Goal: Transaction & Acquisition: Obtain resource

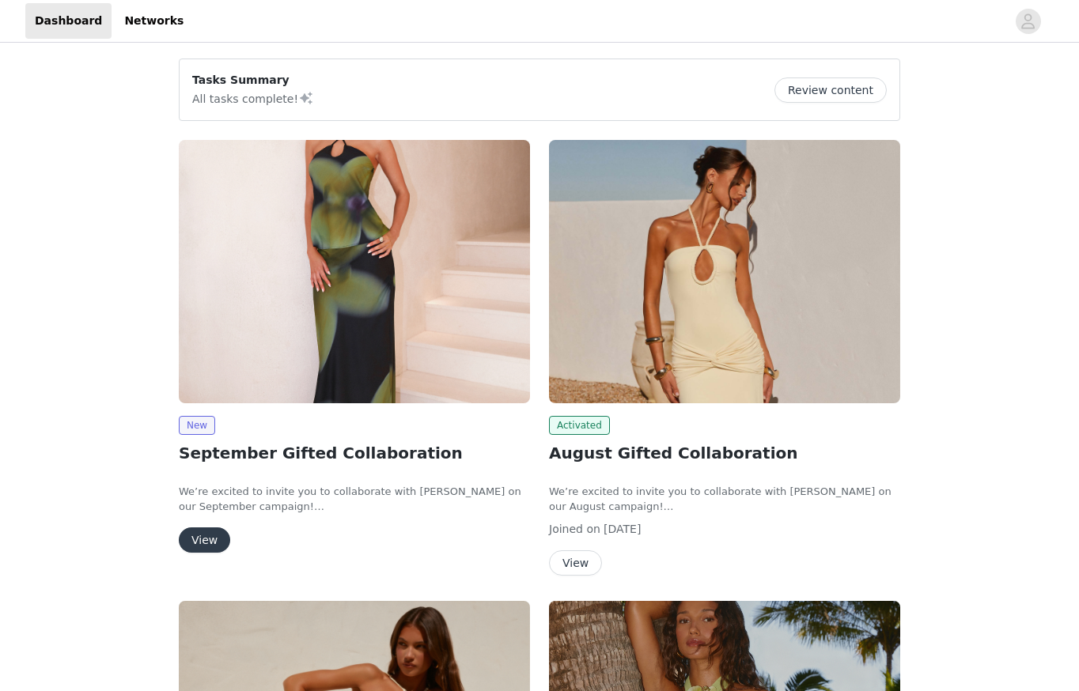
click at [391, 270] on img at bounding box center [354, 271] width 351 height 263
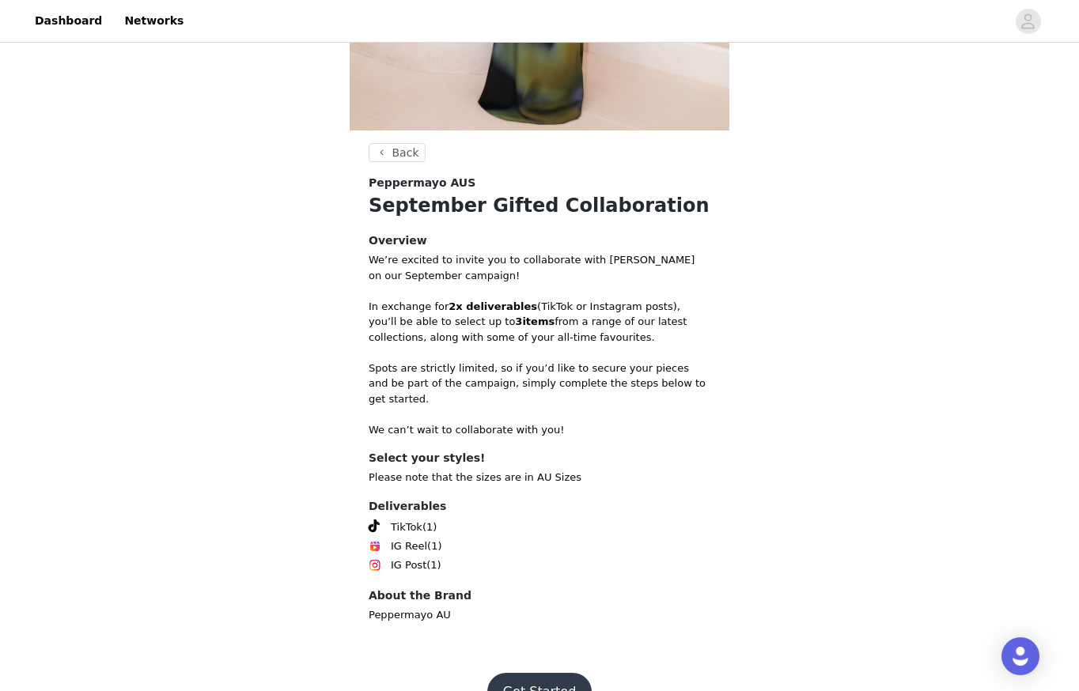
scroll to position [413, 0]
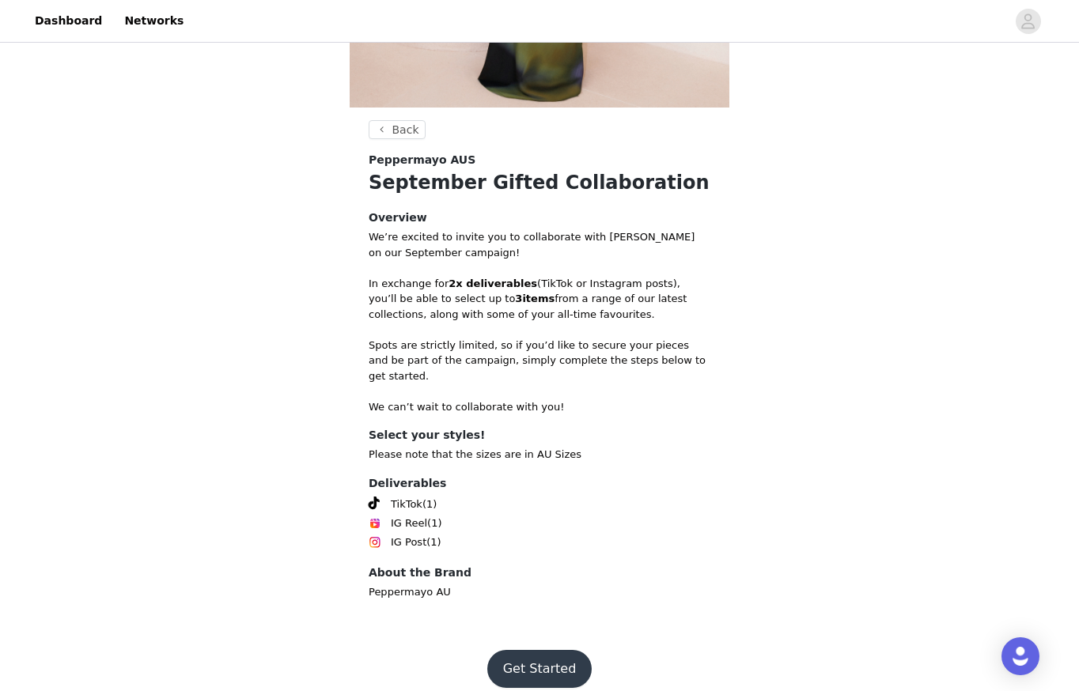
click at [560, 657] on button "Get Started" at bounding box center [539, 669] width 105 height 38
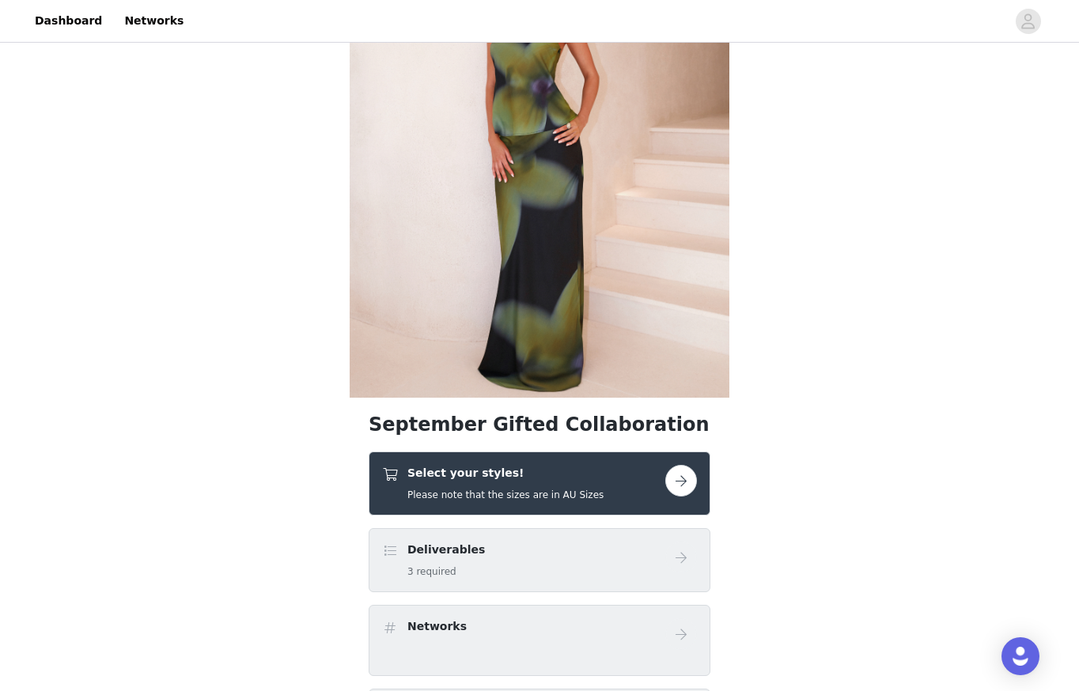
scroll to position [129, 0]
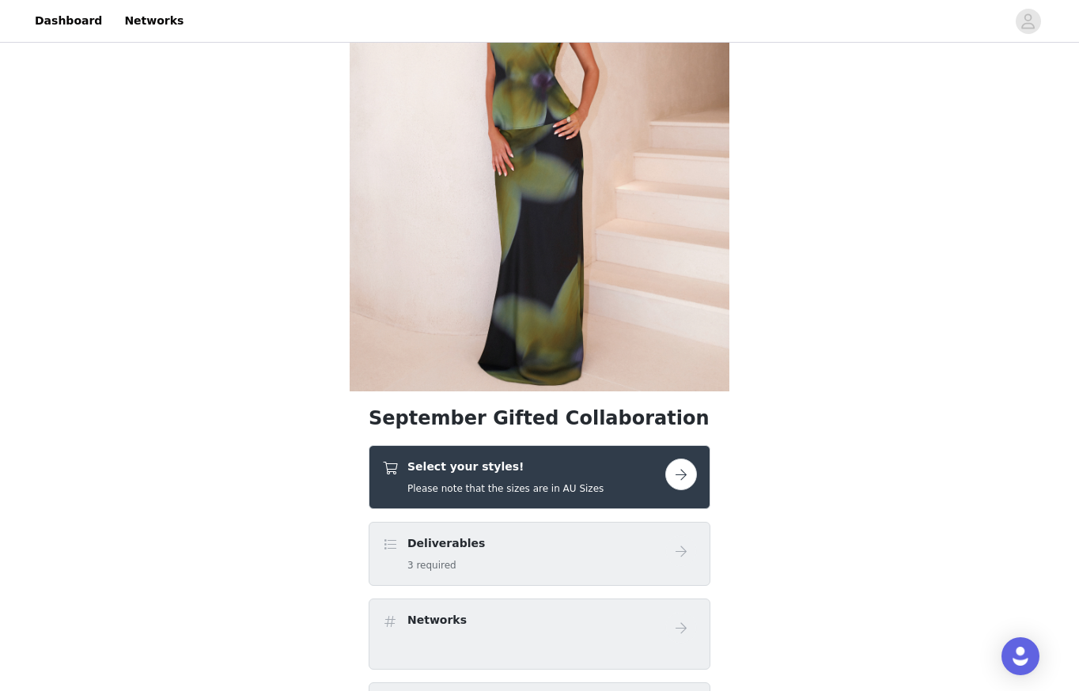
click at [617, 490] on div "Select your styles! Please note that the sizes are in AU Sizes" at bounding box center [523, 477] width 283 height 37
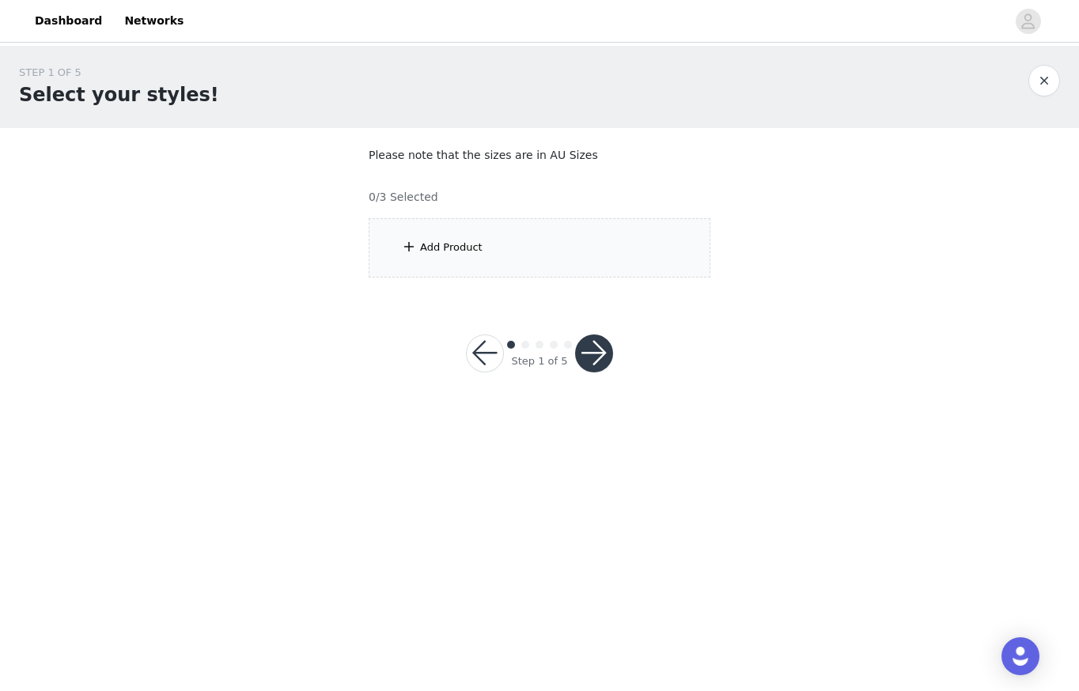
click at [504, 248] on div "Add Product" at bounding box center [540, 247] width 342 height 59
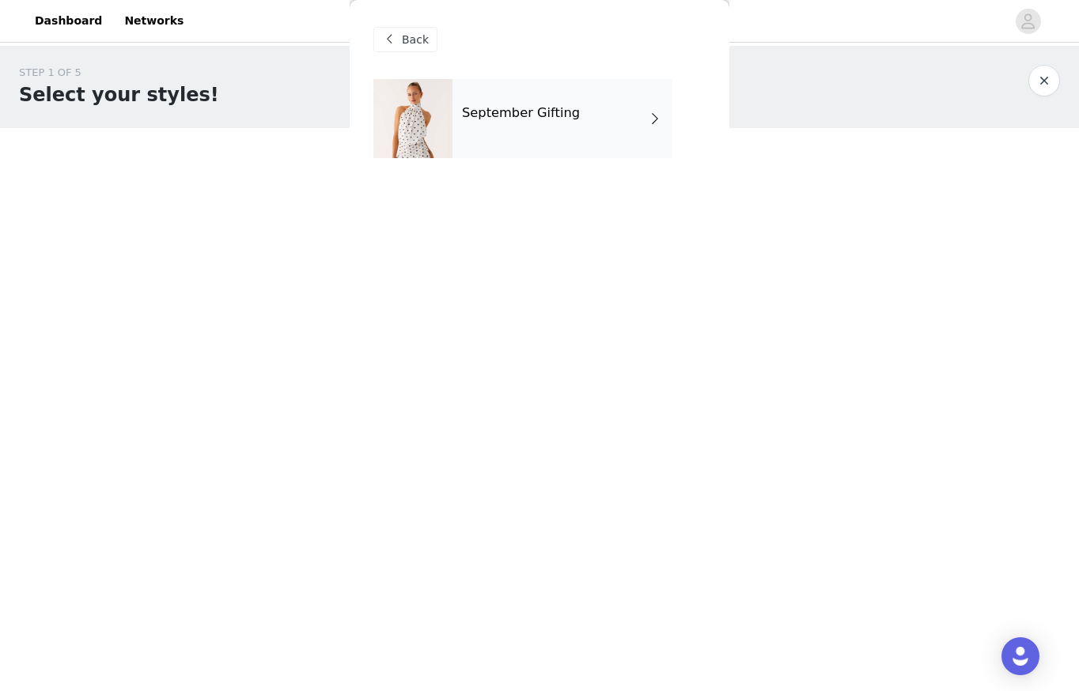
click at [506, 121] on div "September Gifting" at bounding box center [563, 118] width 220 height 79
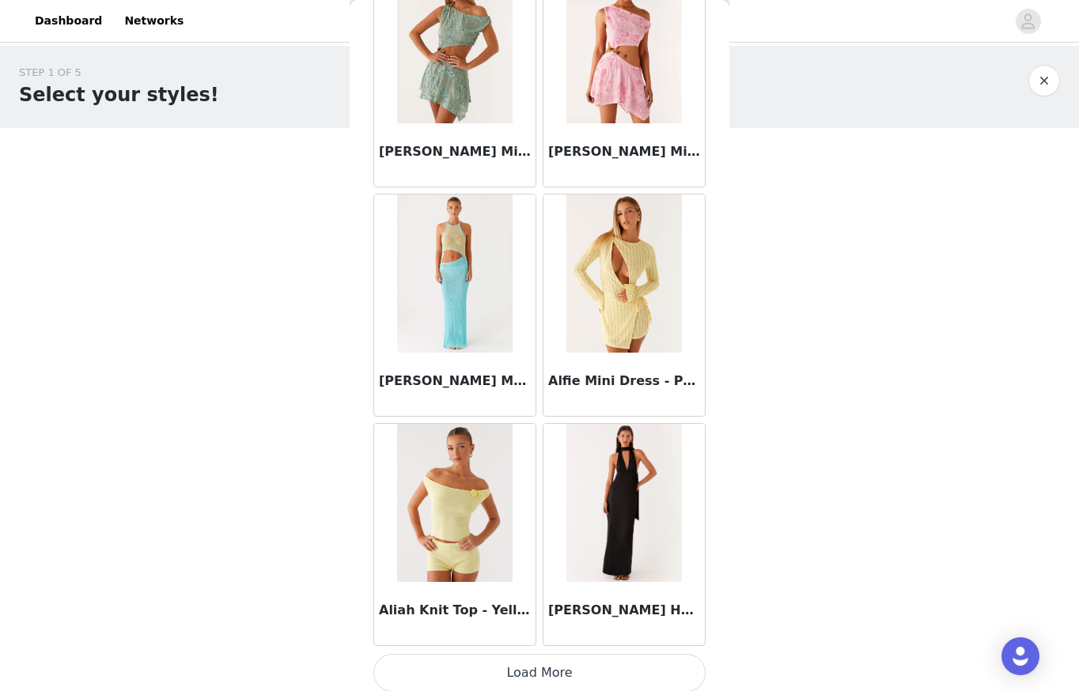
scroll to position [1726, 0]
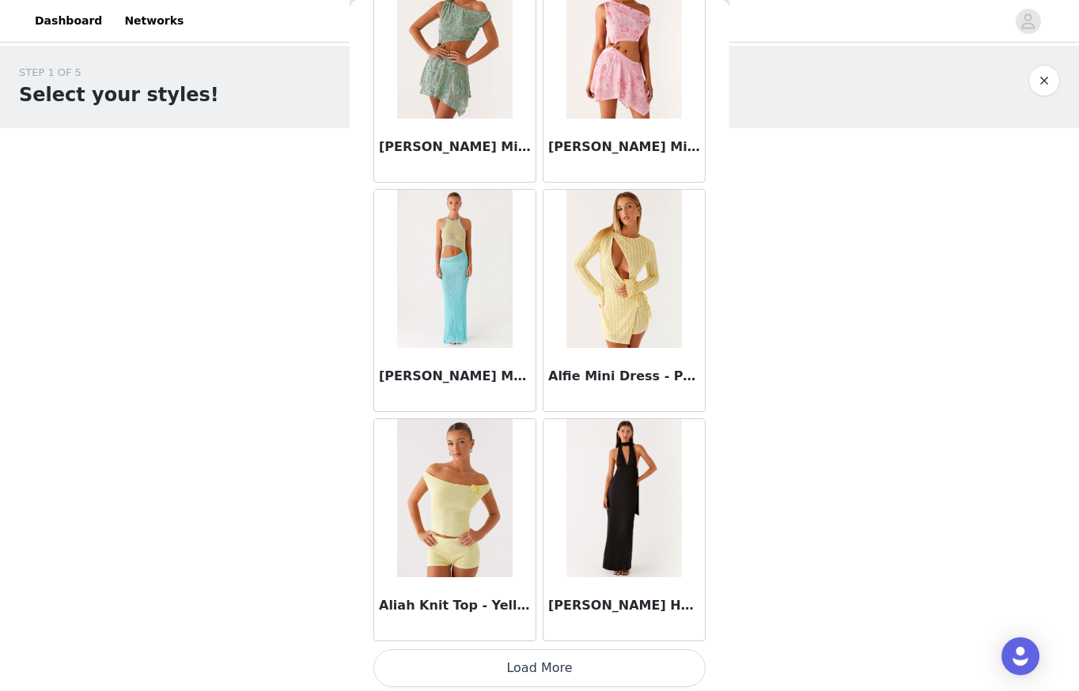
click at [604, 670] on button "Load More" at bounding box center [539, 669] width 332 height 38
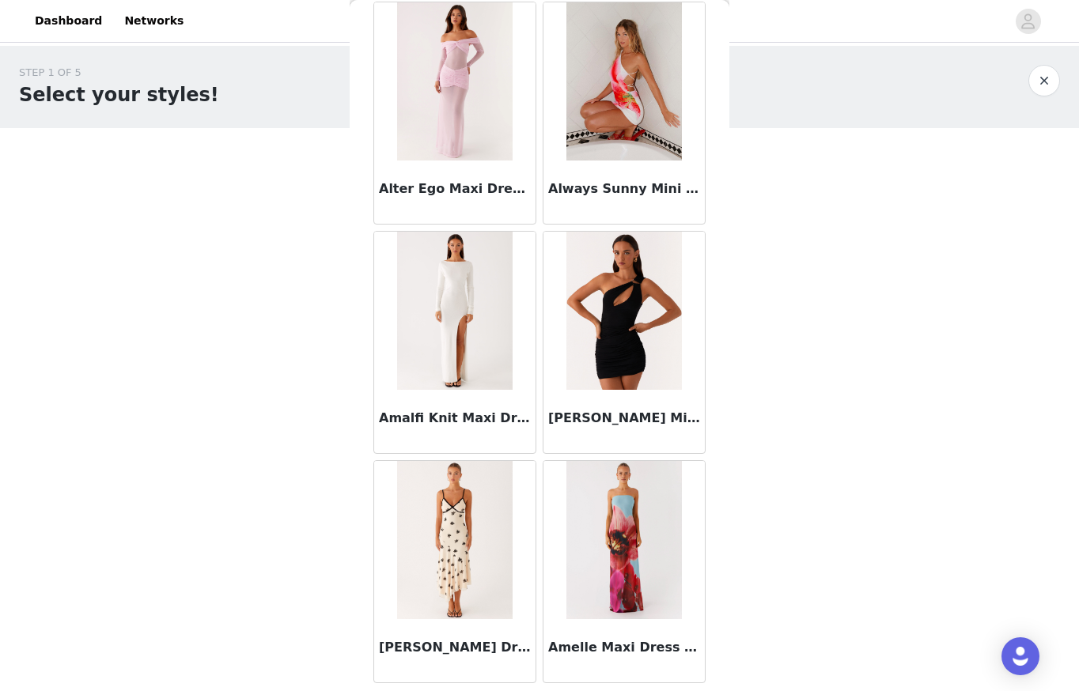
scroll to position [4017, 0]
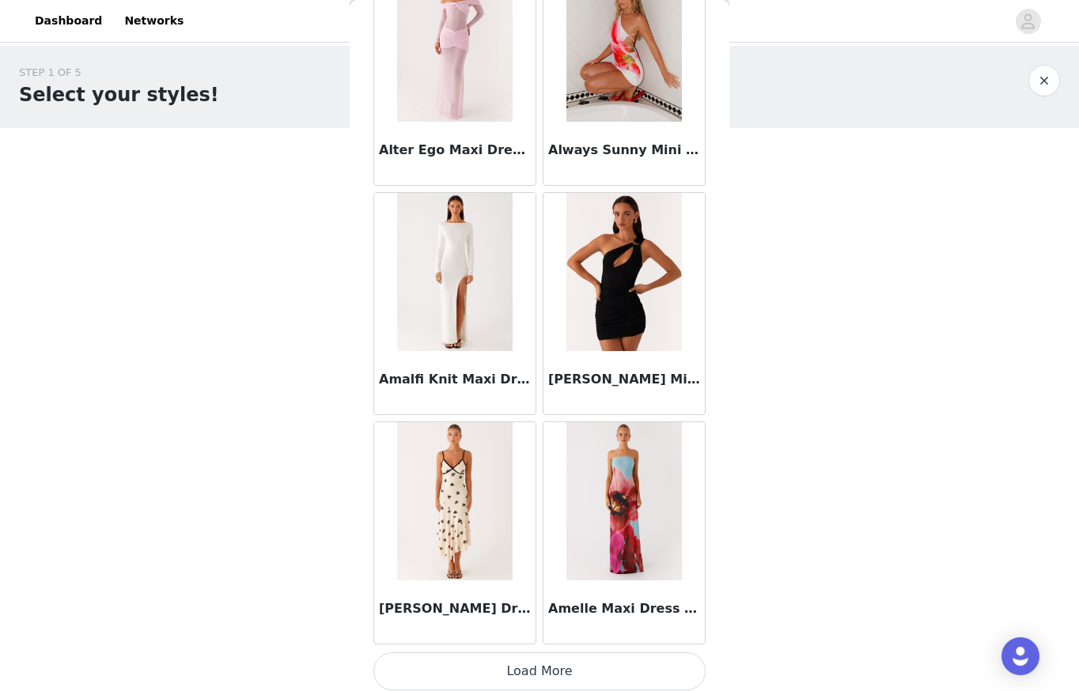
drag, startPoint x: 560, startPoint y: 663, endPoint x: 682, endPoint y: 525, distance: 184.4
click at [560, 663] on button "Load More" at bounding box center [539, 672] width 332 height 38
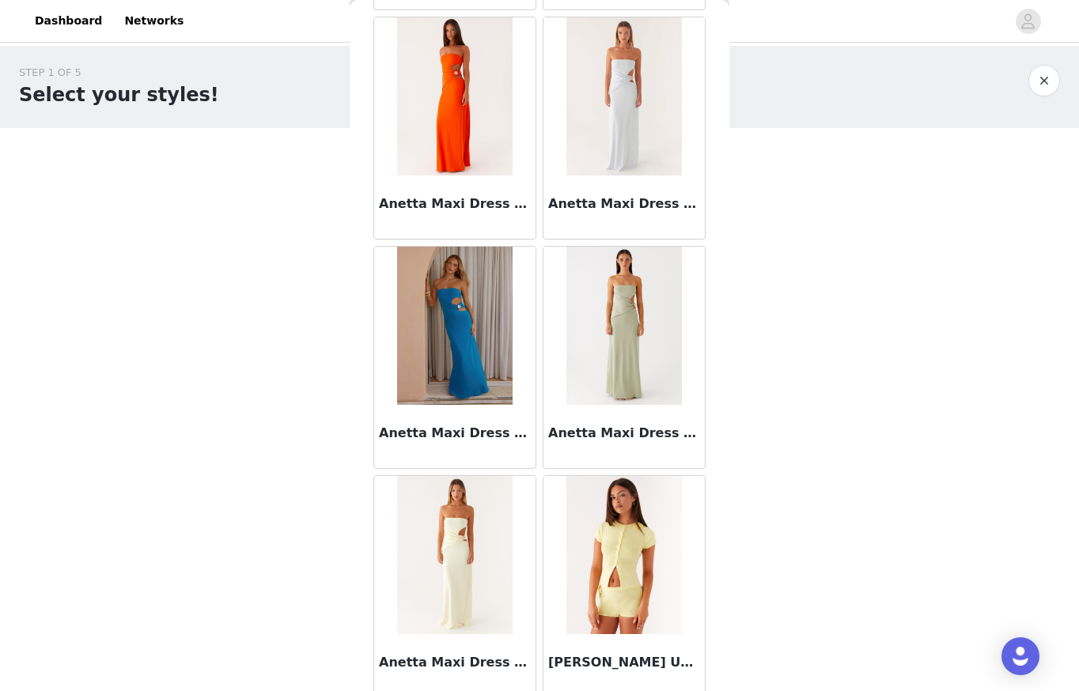
scroll to position [6308, 0]
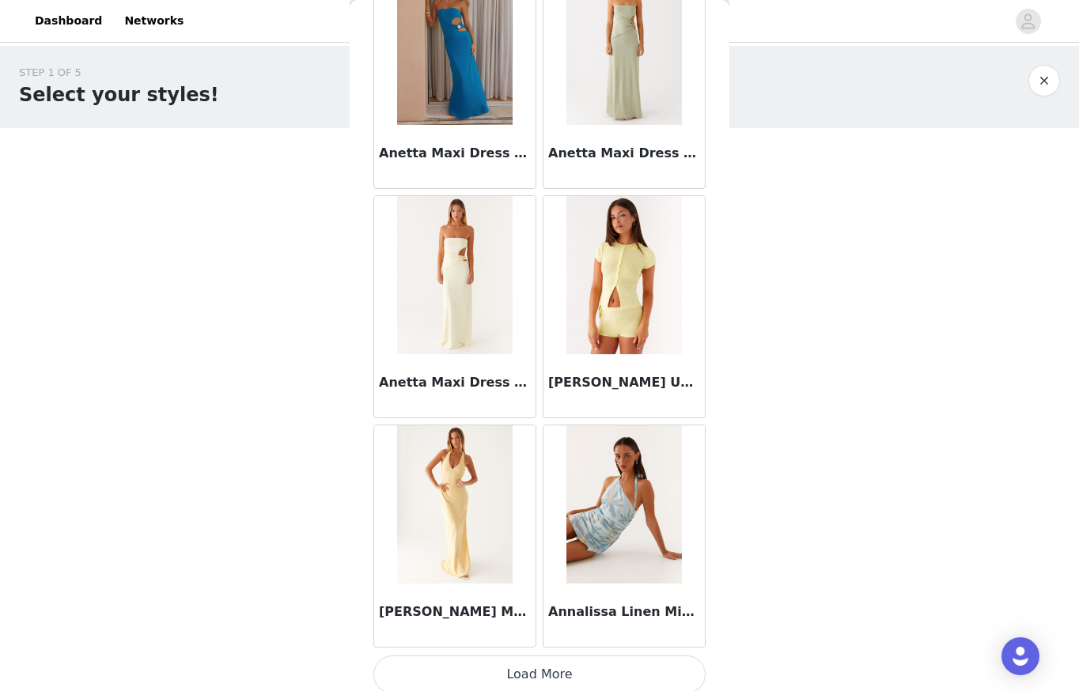
click at [622, 661] on button "Load More" at bounding box center [539, 675] width 332 height 38
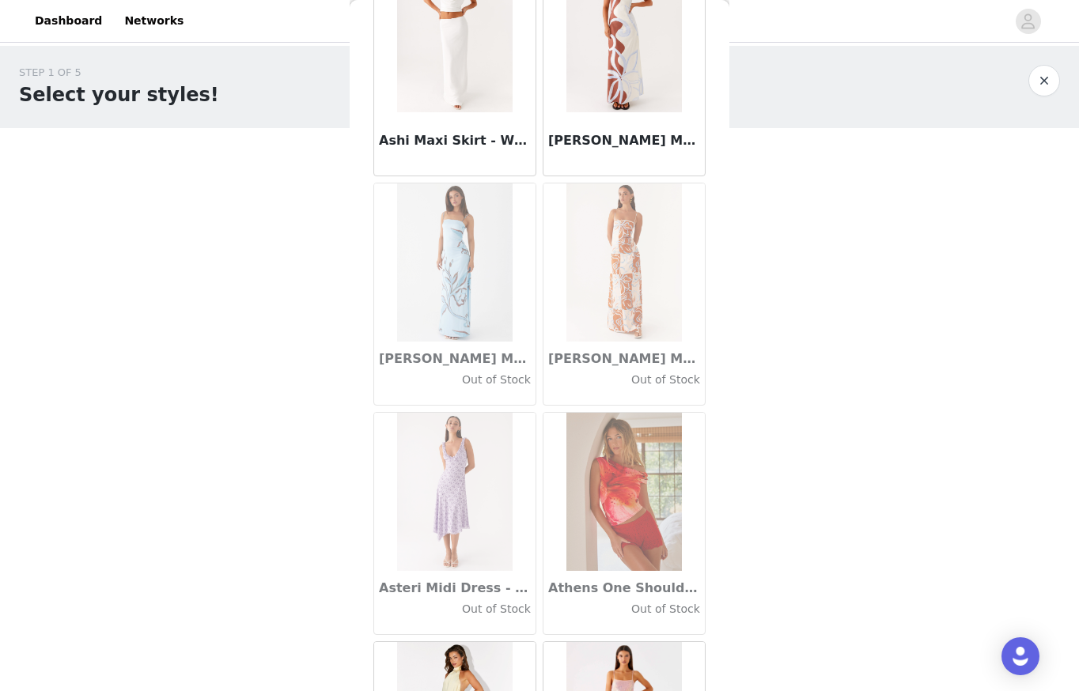
scroll to position [8599, 0]
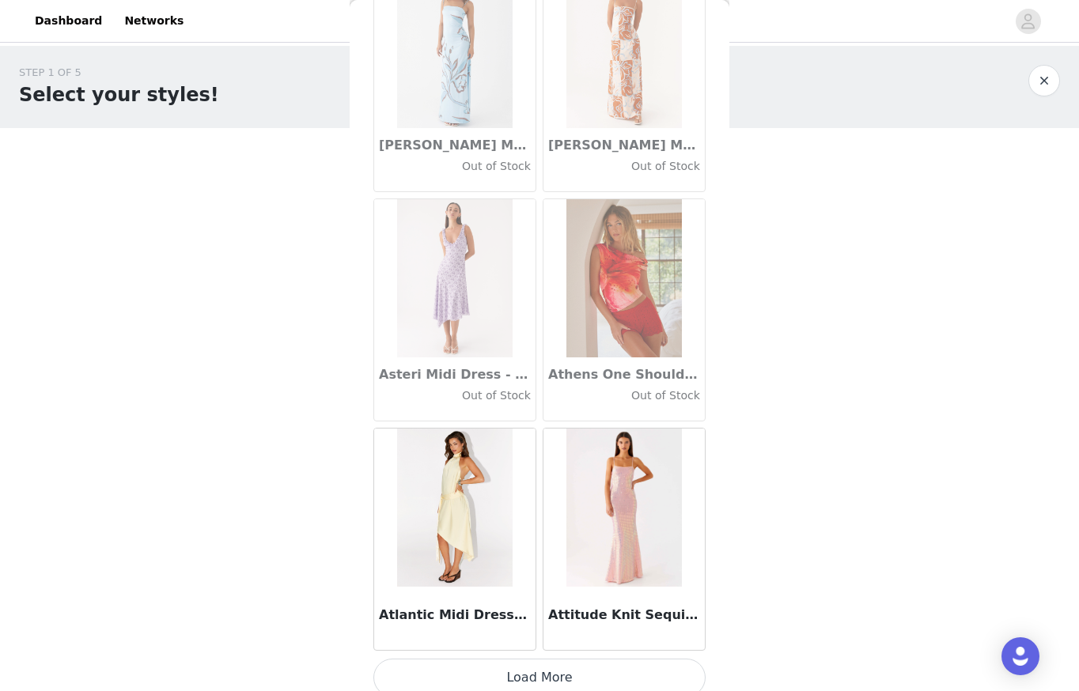
click at [574, 659] on button "Load More" at bounding box center [539, 678] width 332 height 38
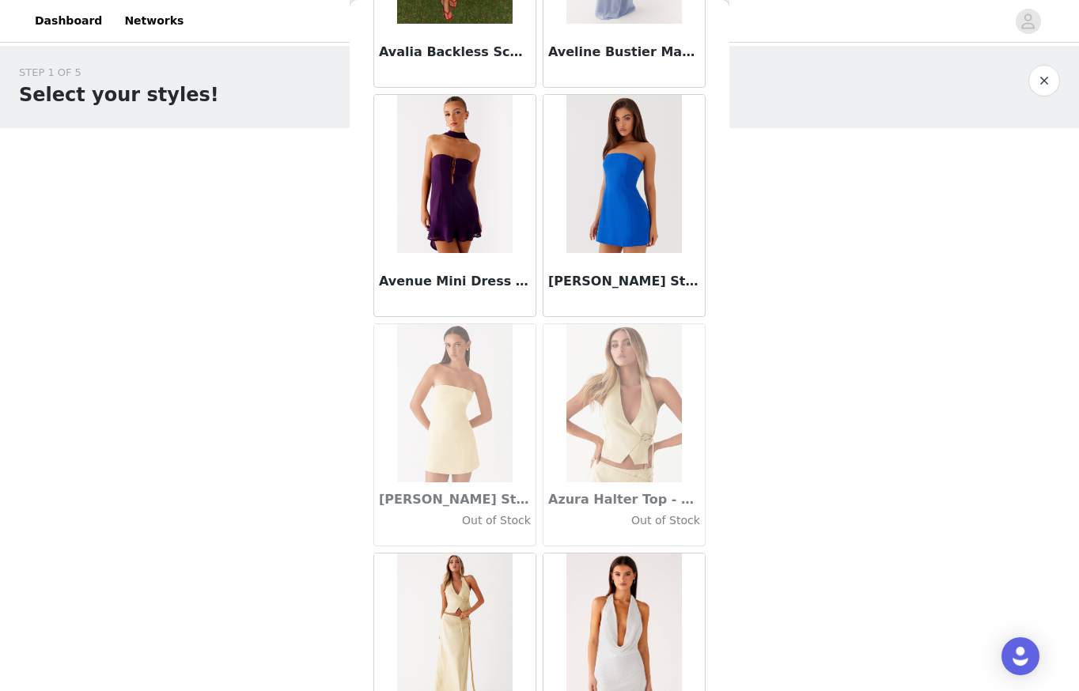
scroll to position [10891, 0]
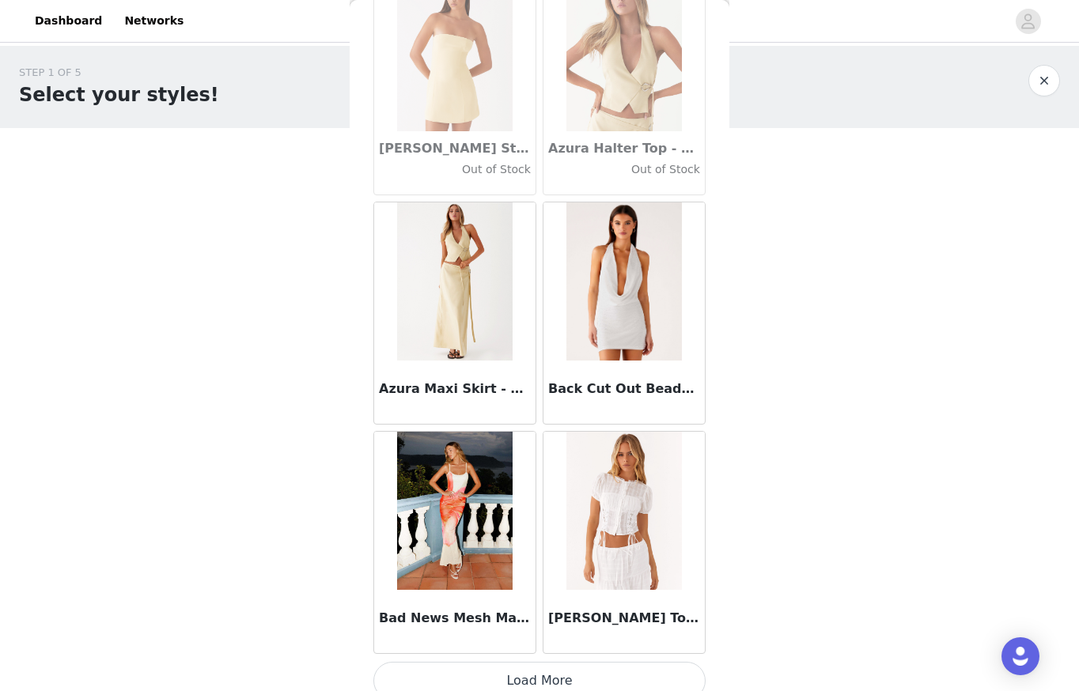
click at [597, 662] on button "Load More" at bounding box center [539, 681] width 332 height 38
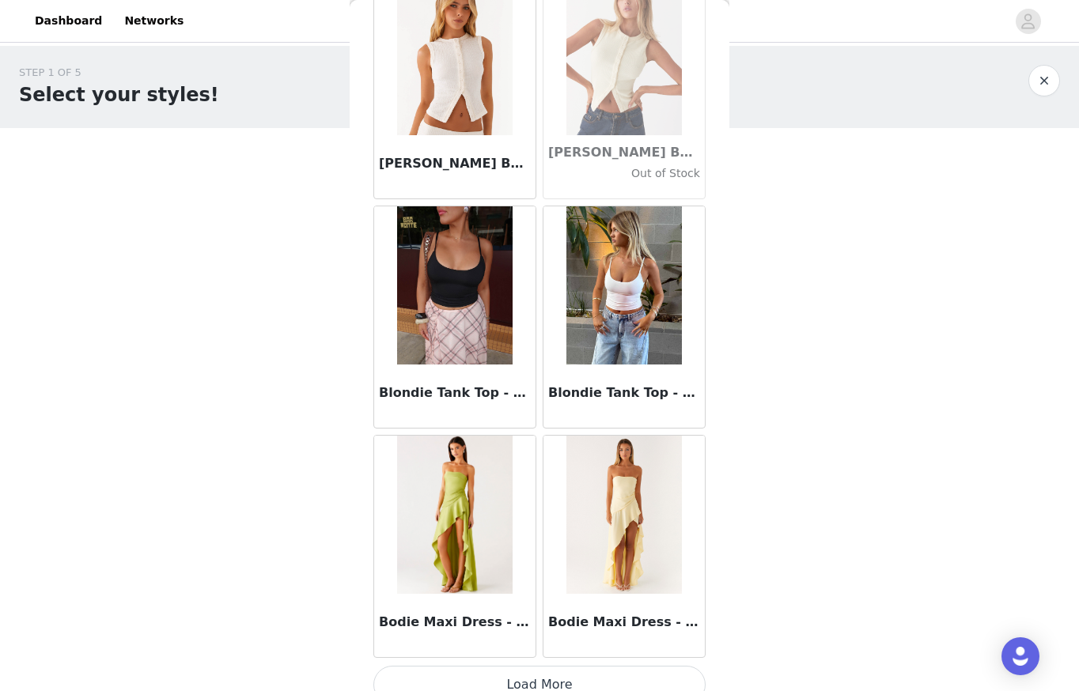
click at [566, 666] on button "Load More" at bounding box center [539, 685] width 332 height 38
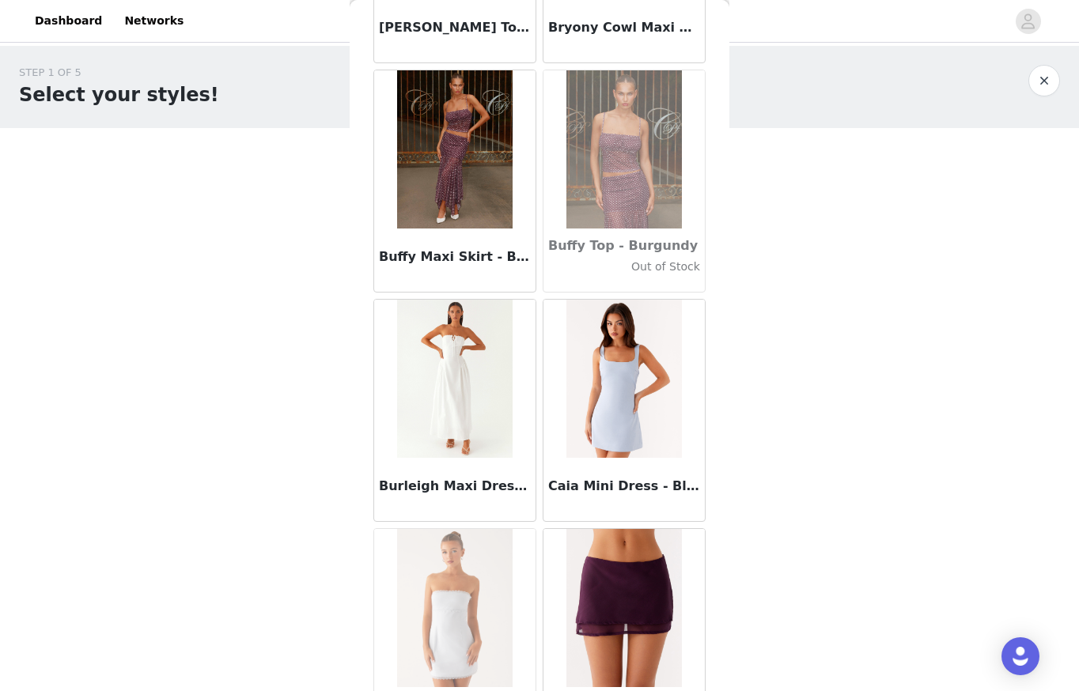
scroll to position [15473, 0]
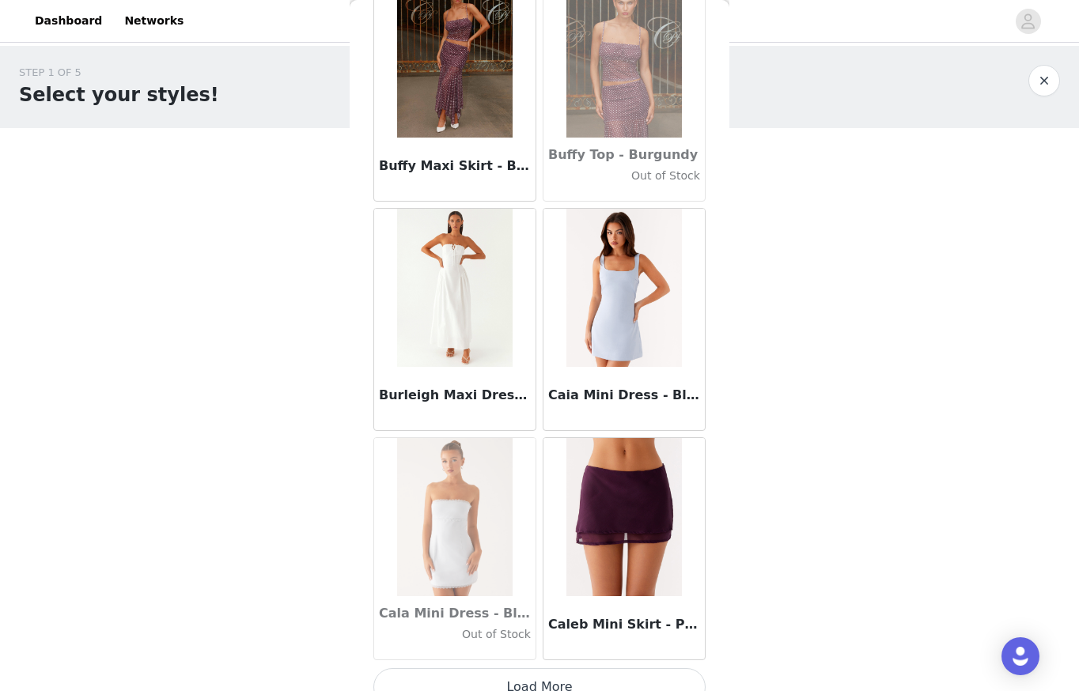
click at [600, 669] on button "Load More" at bounding box center [539, 688] width 332 height 38
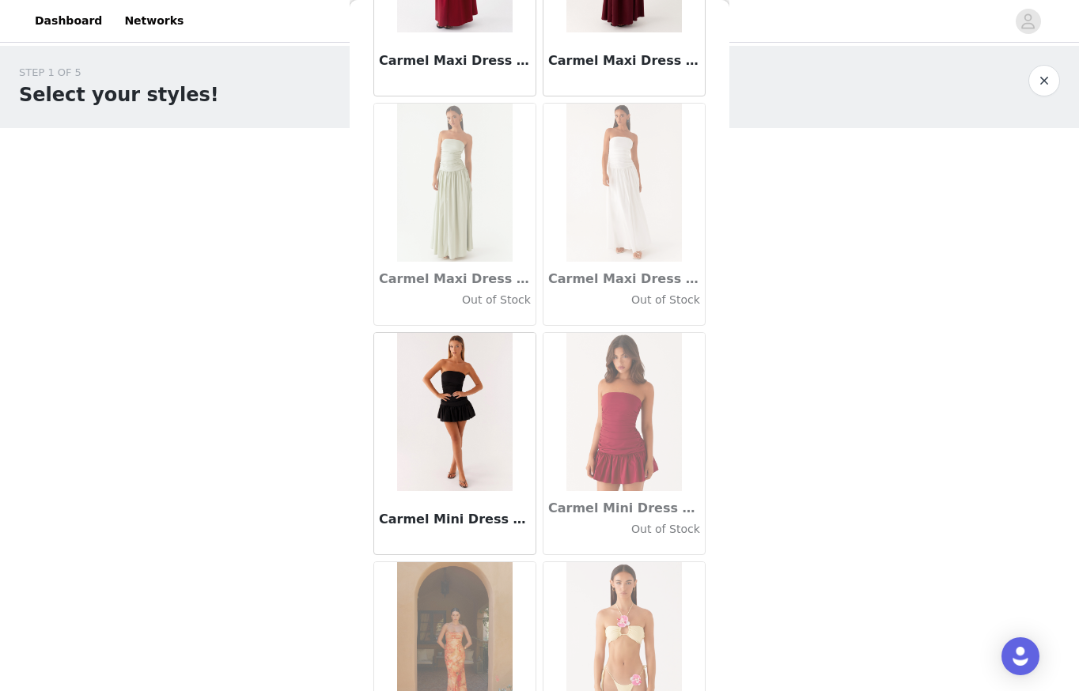
scroll to position [17764, 0]
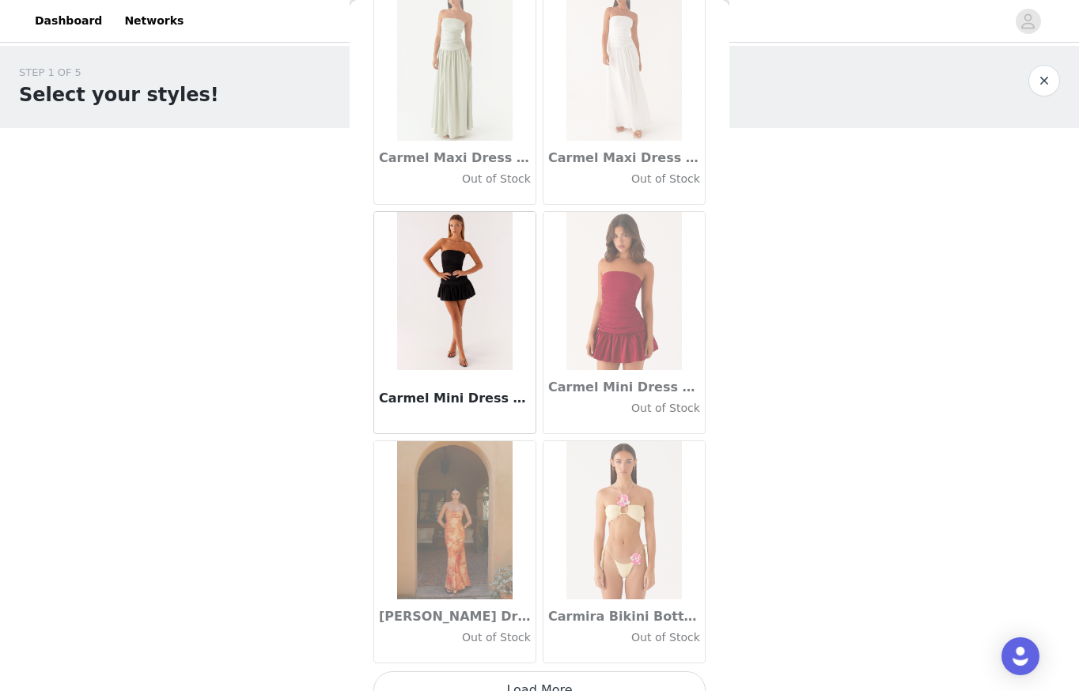
click at [566, 672] on button "Load More" at bounding box center [539, 691] width 332 height 38
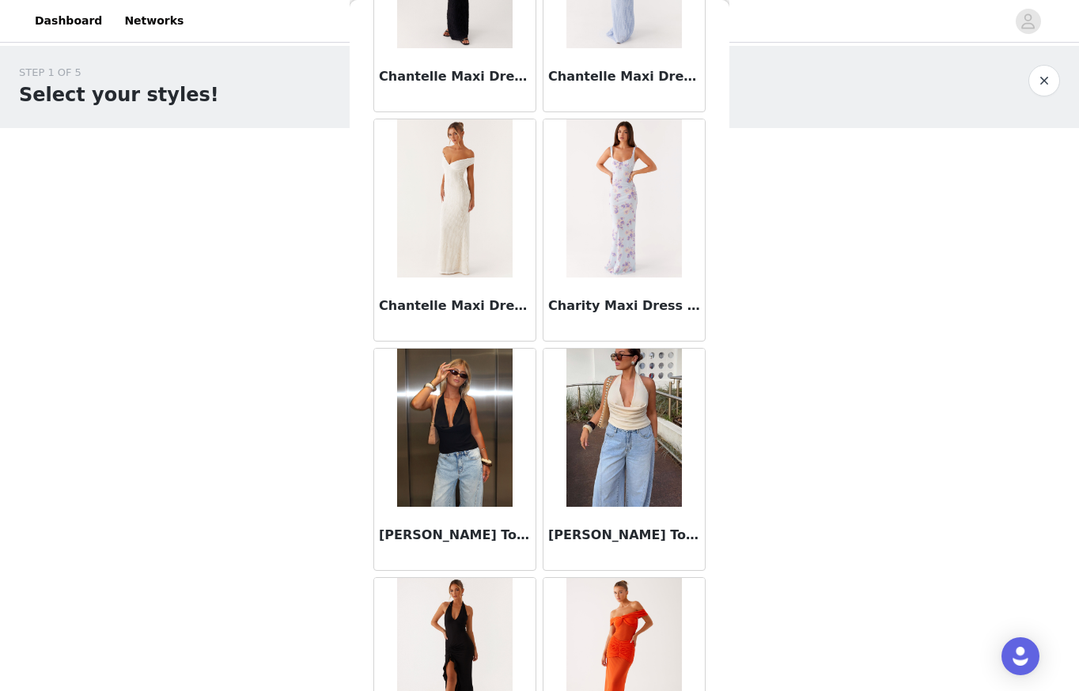
scroll to position [20056, 0]
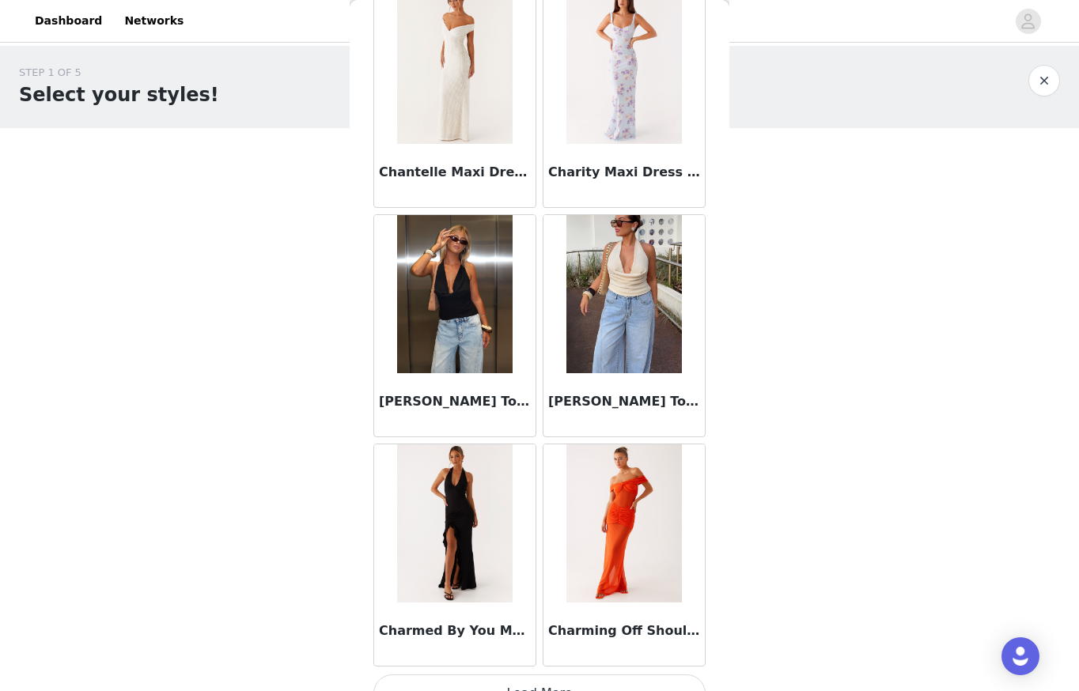
click at [574, 675] on button "Load More" at bounding box center [539, 694] width 332 height 38
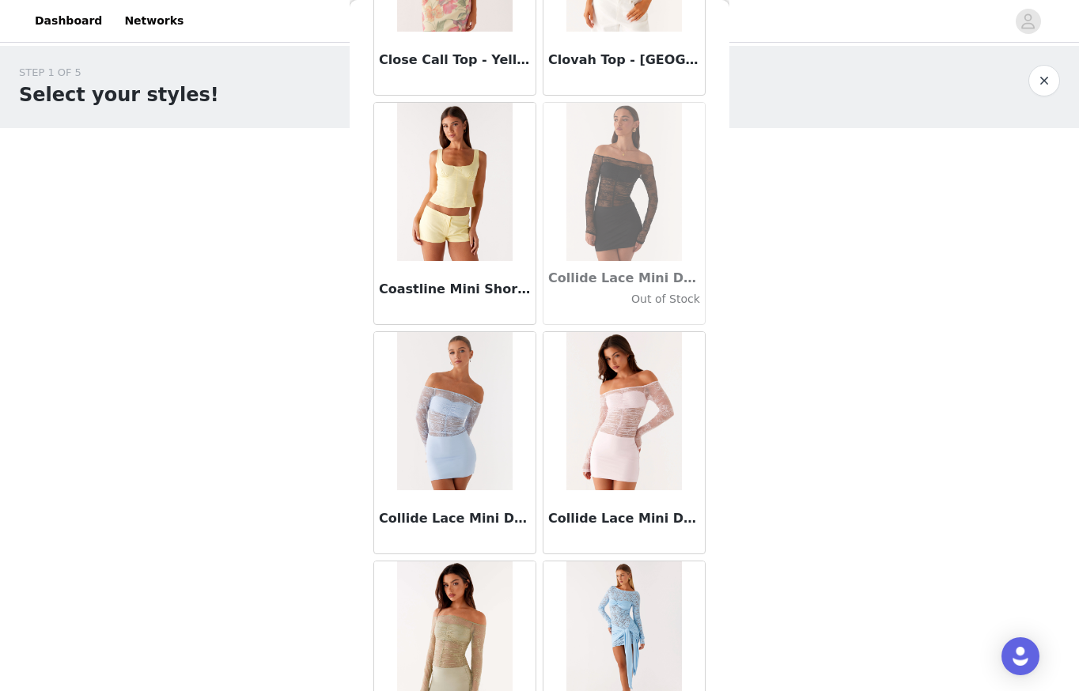
scroll to position [22347, 0]
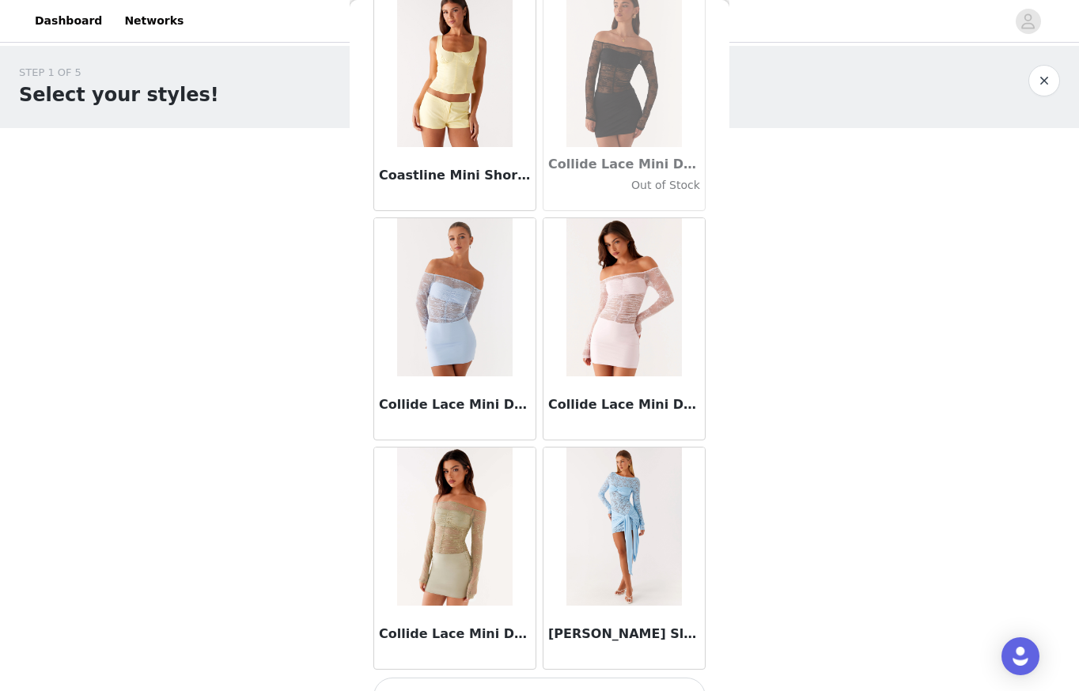
click at [619, 678] on button "Load More" at bounding box center [539, 697] width 332 height 38
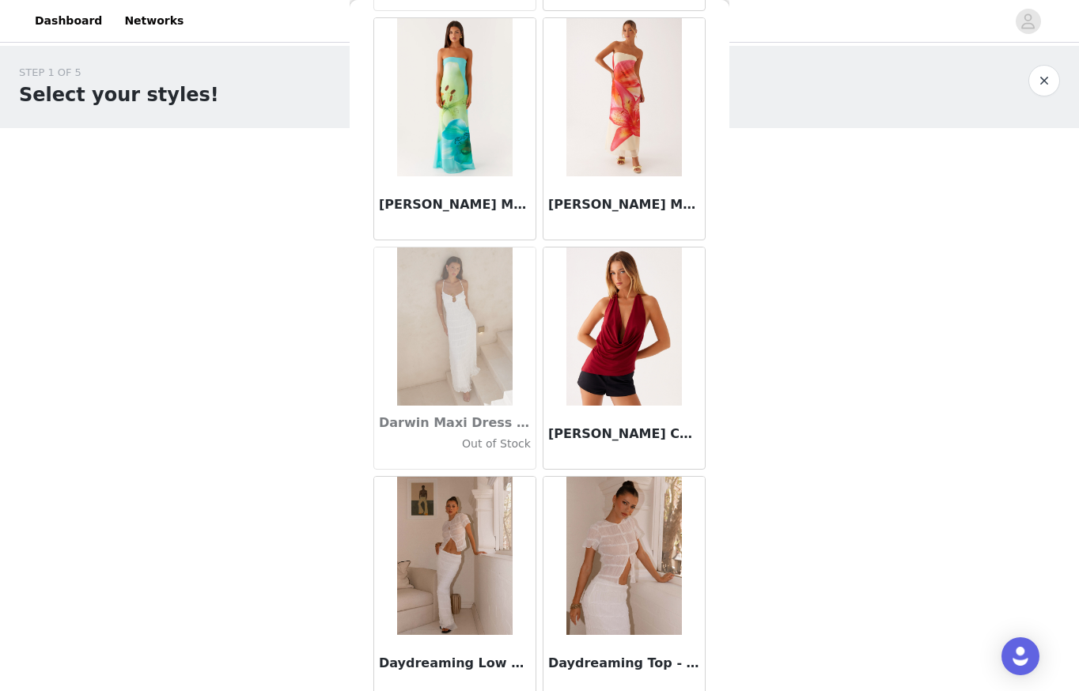
scroll to position [24638, 0]
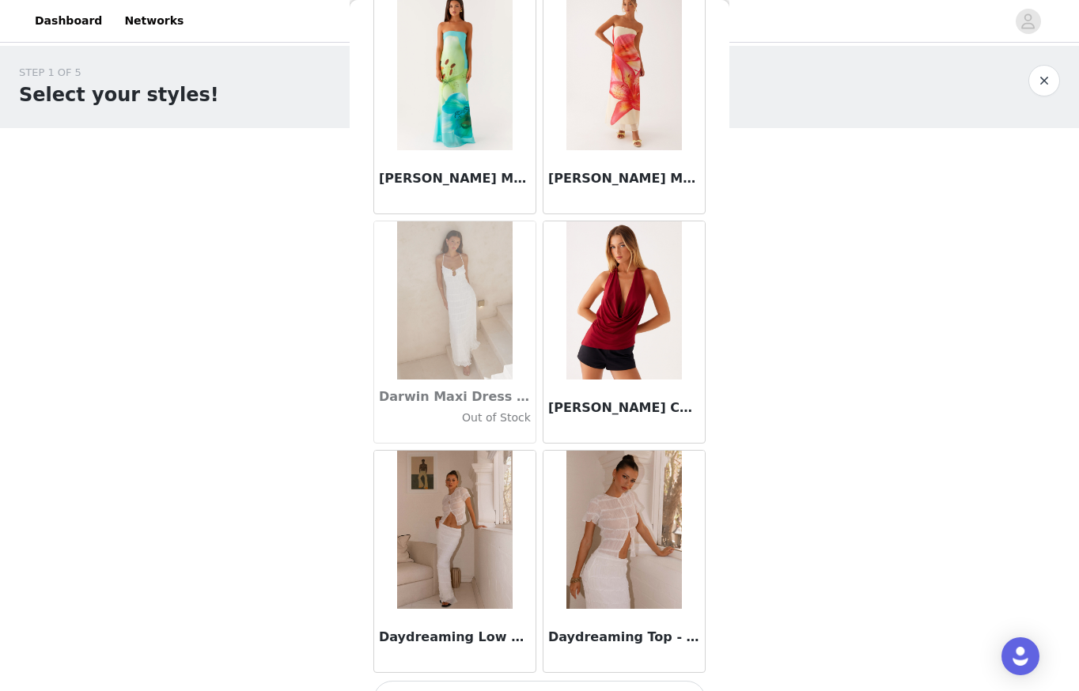
click at [543, 681] on button "Load More" at bounding box center [539, 700] width 332 height 38
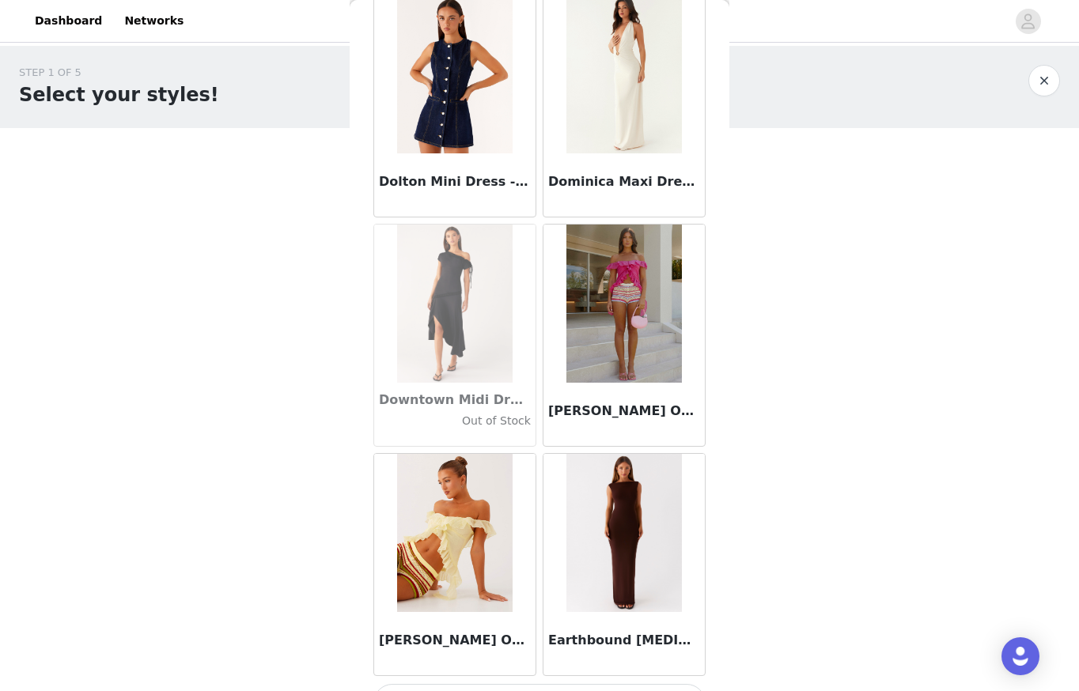
click at [576, 684] on button "Load More" at bounding box center [539, 703] width 332 height 38
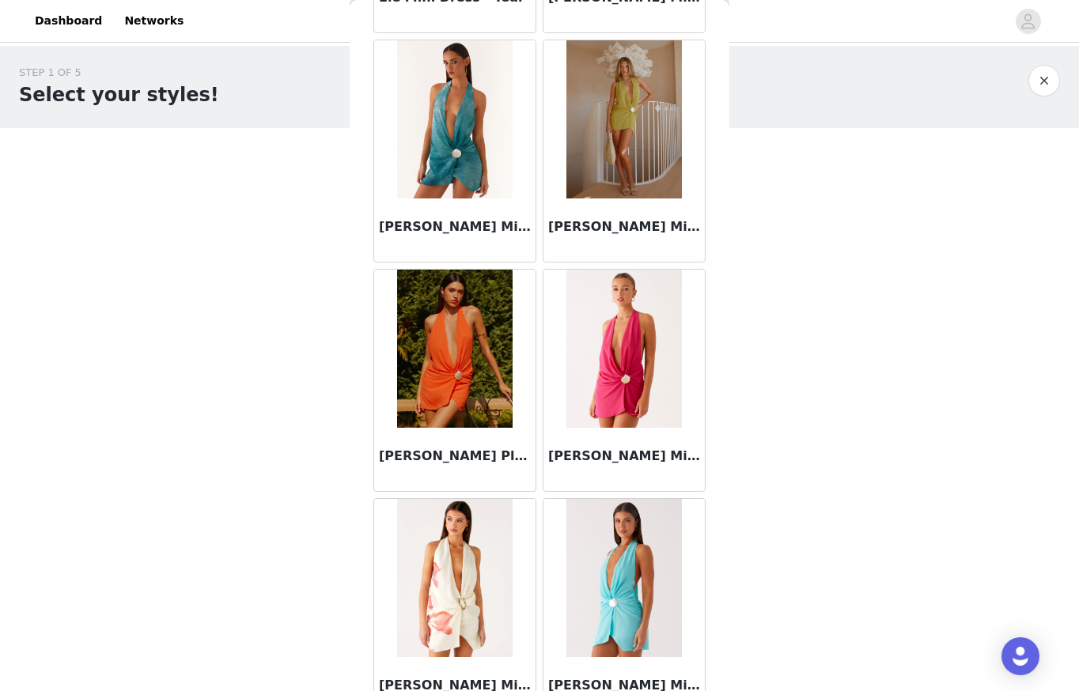
scroll to position [29221, 0]
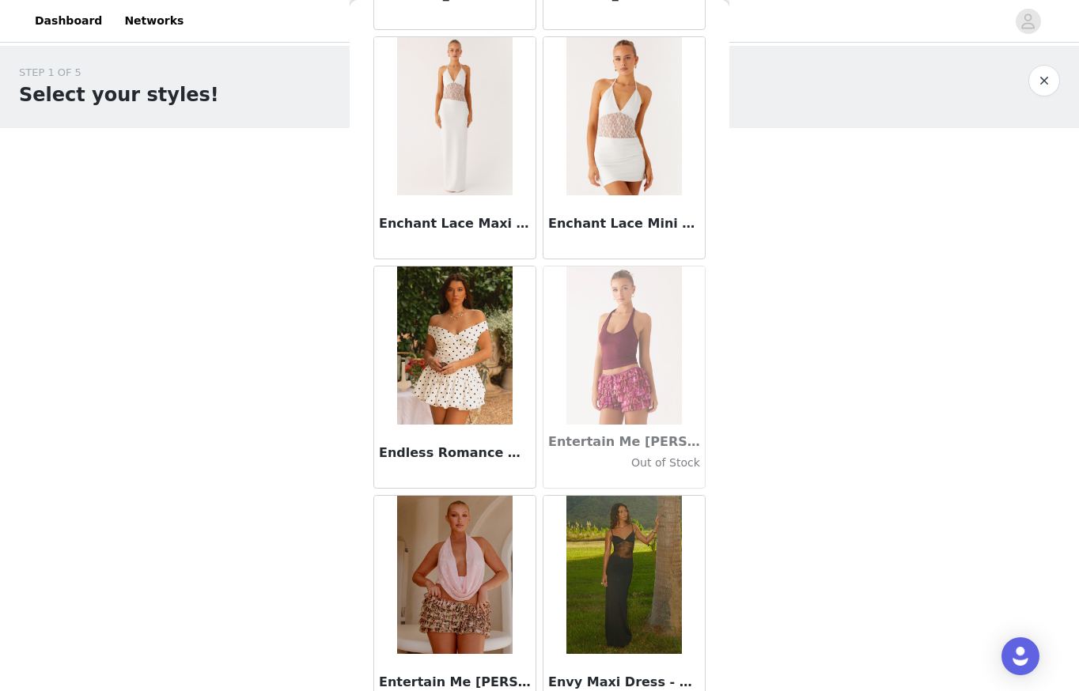
scroll to position [31512, 0]
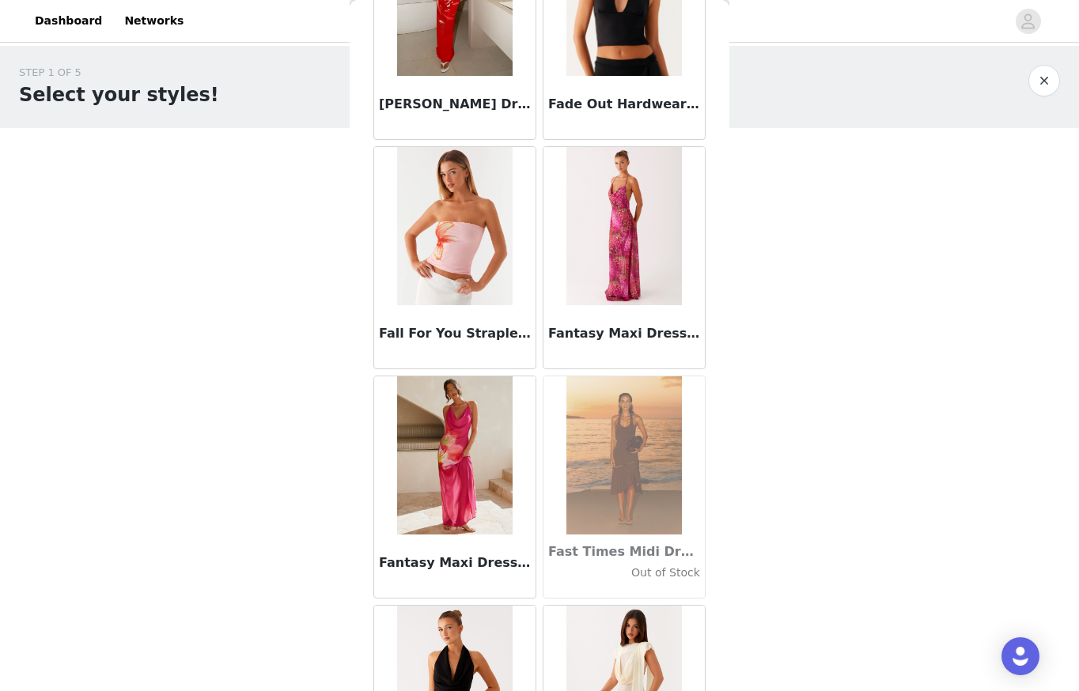
scroll to position [33803, 0]
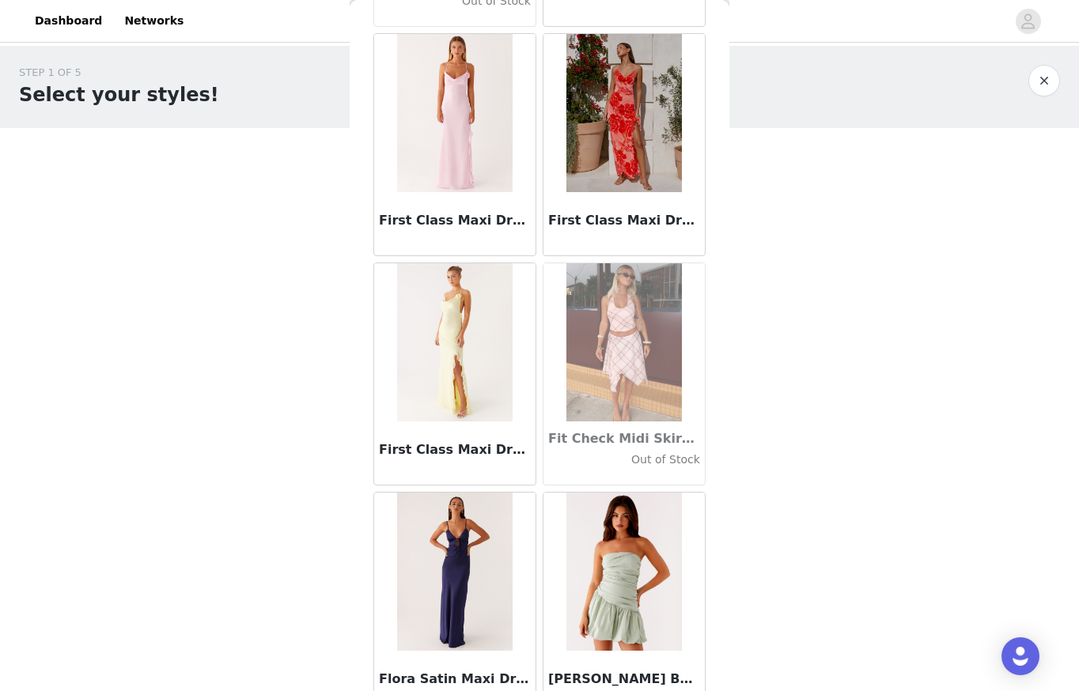
scroll to position [36095, 0]
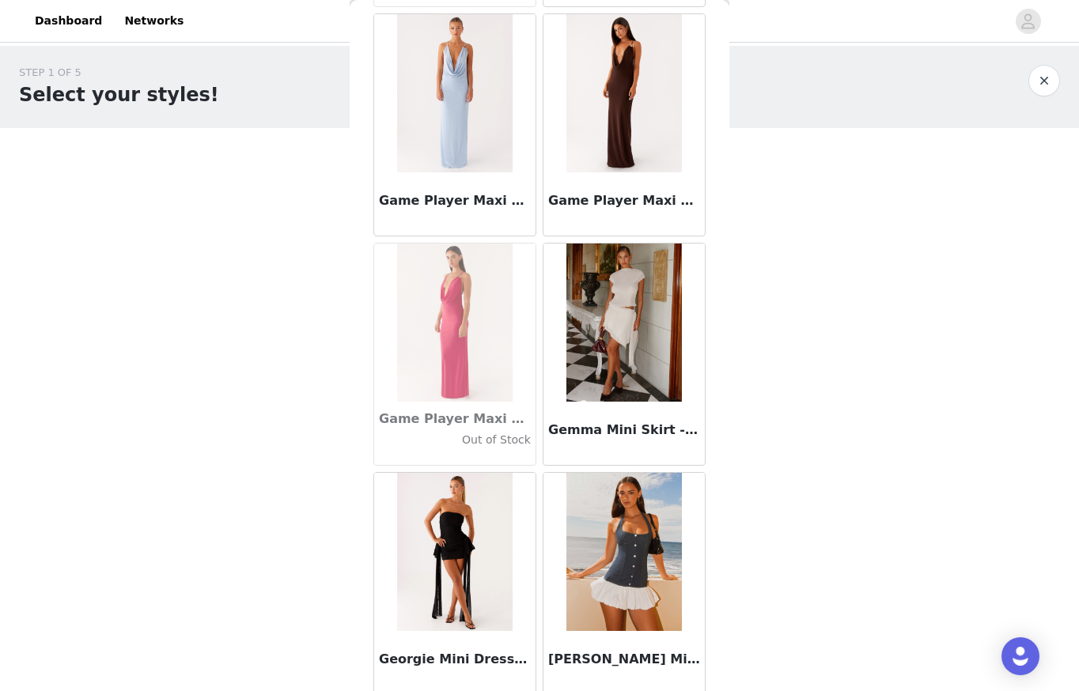
scroll to position [37929, 0]
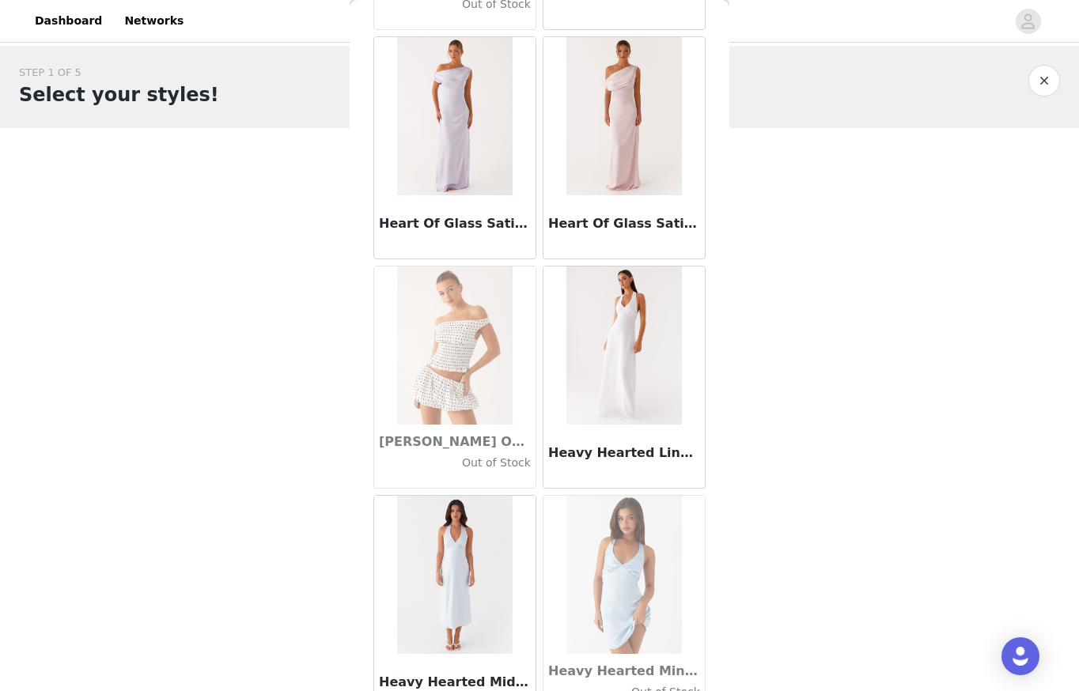
scroll to position [40677, 0]
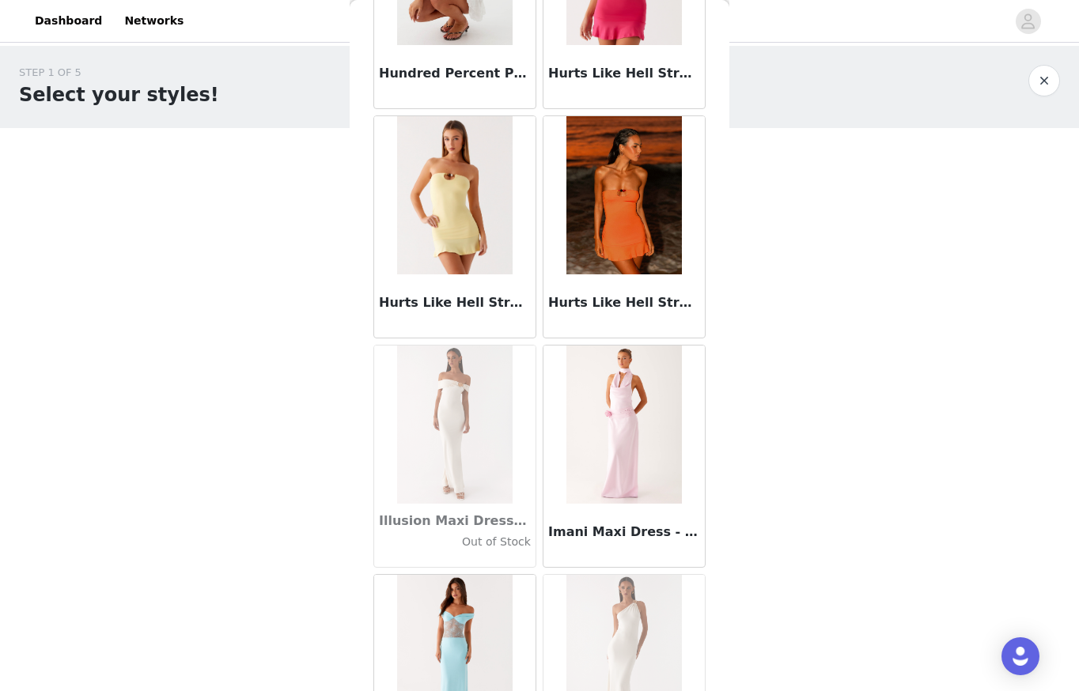
scroll to position [42968, 0]
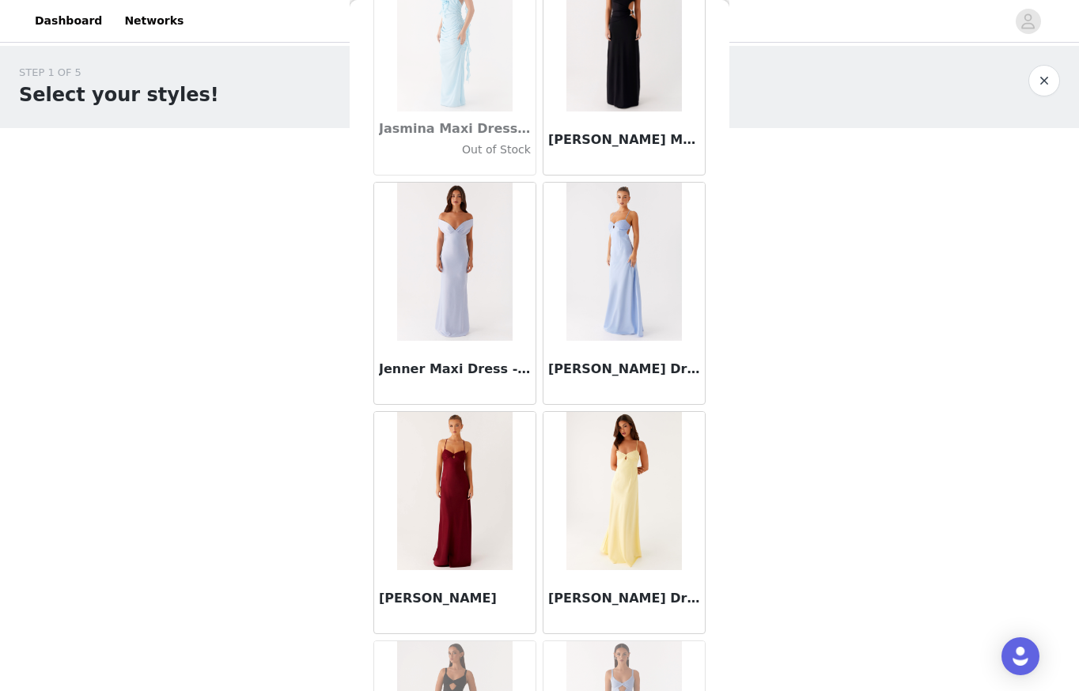
scroll to position [45260, 0]
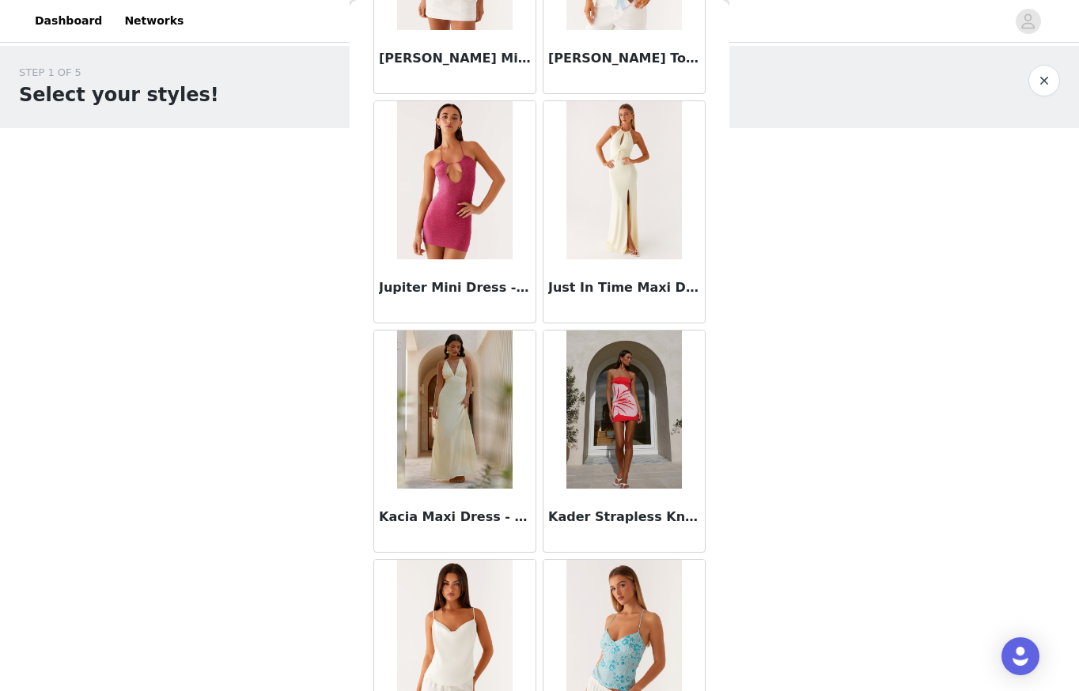
scroll to position [47551, 0]
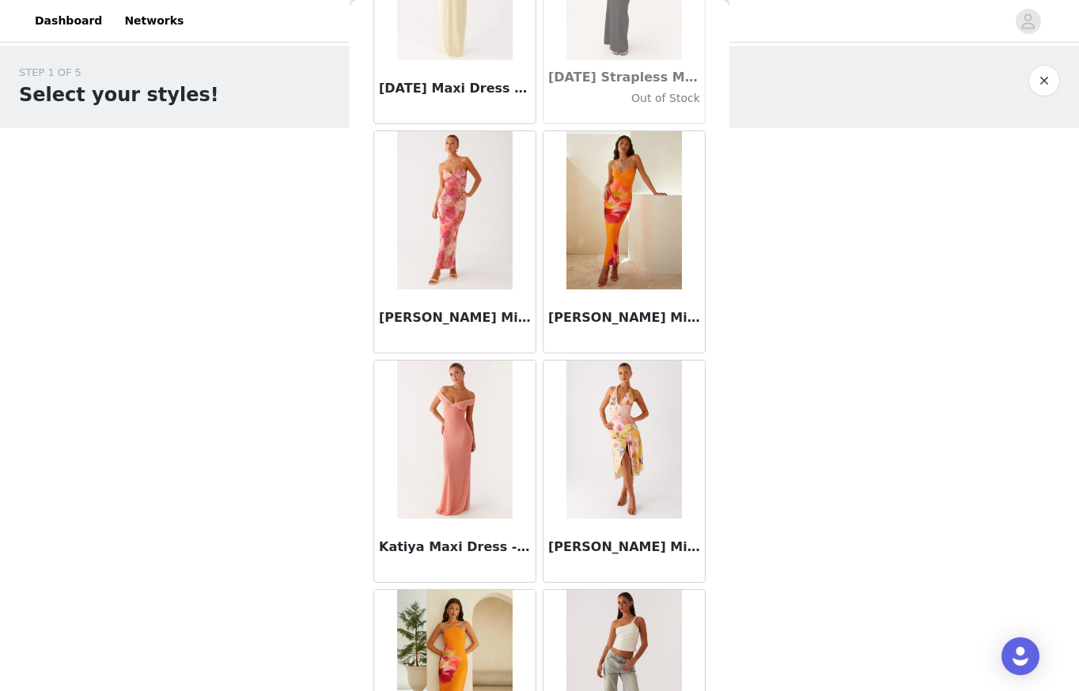
scroll to position [49842, 0]
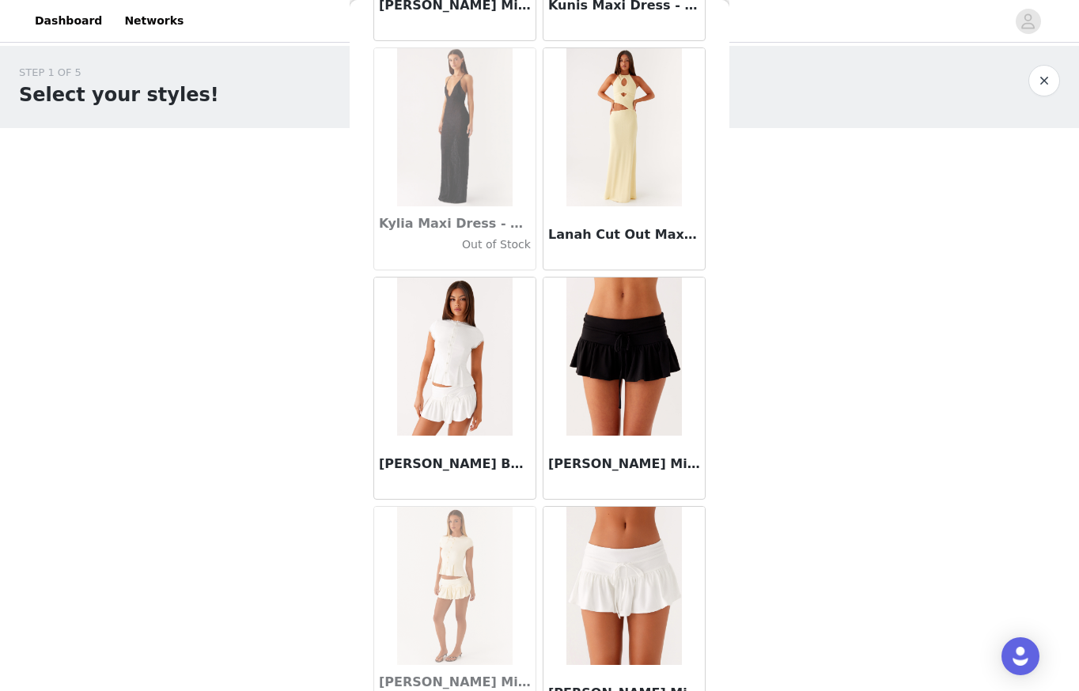
scroll to position [52134, 0]
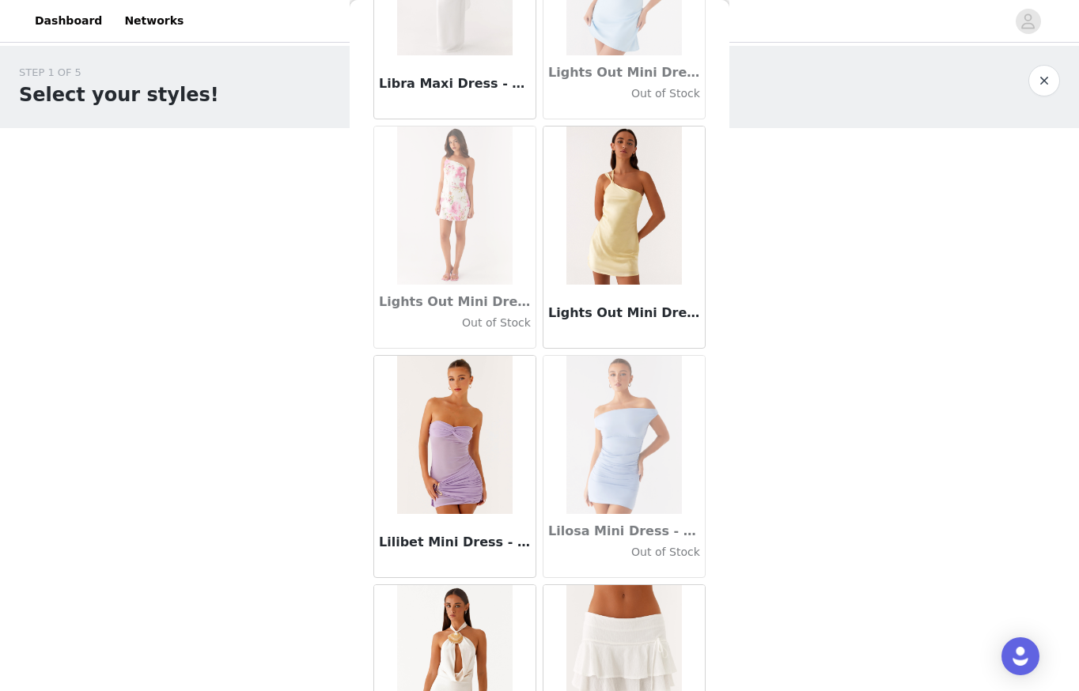
scroll to position [54425, 0]
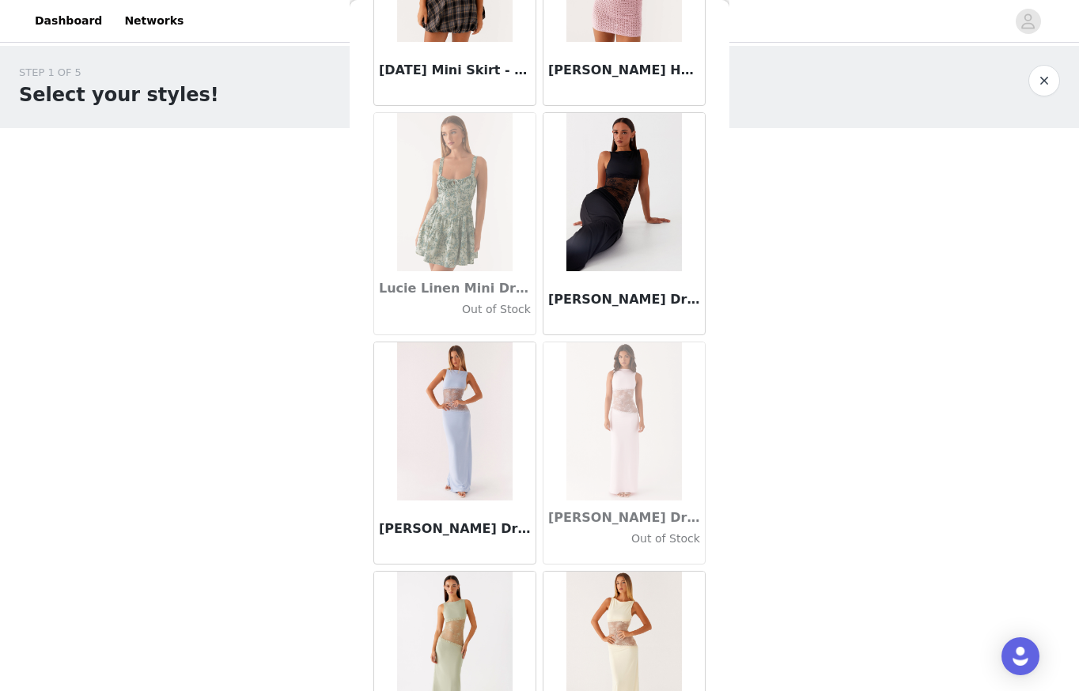
scroll to position [56716, 0]
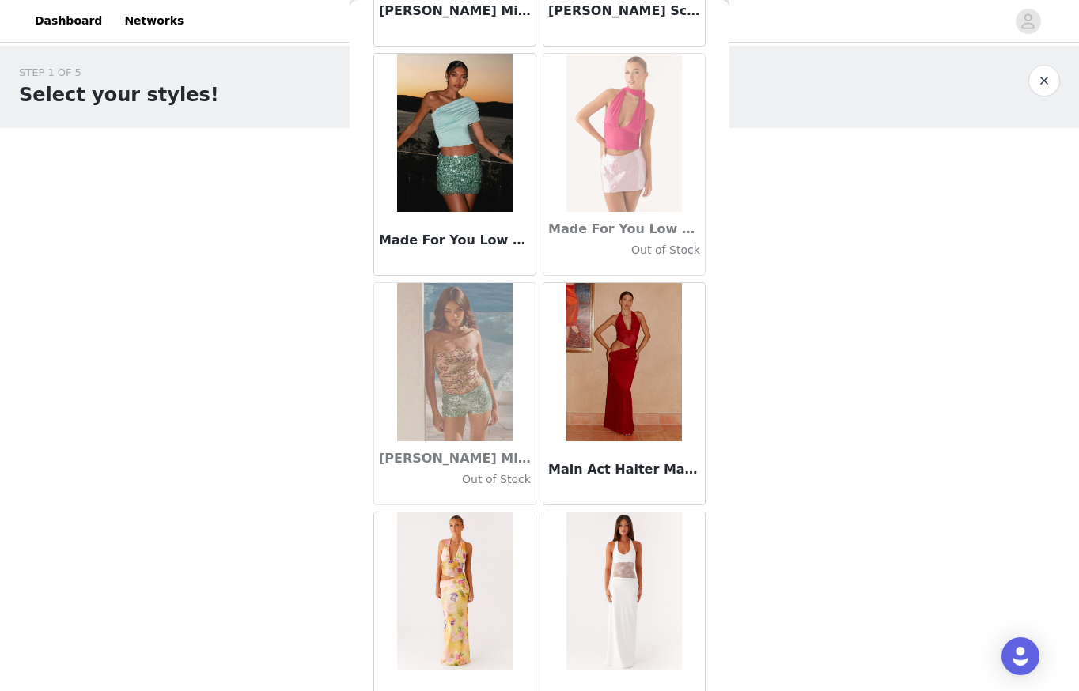
scroll to position [59007, 0]
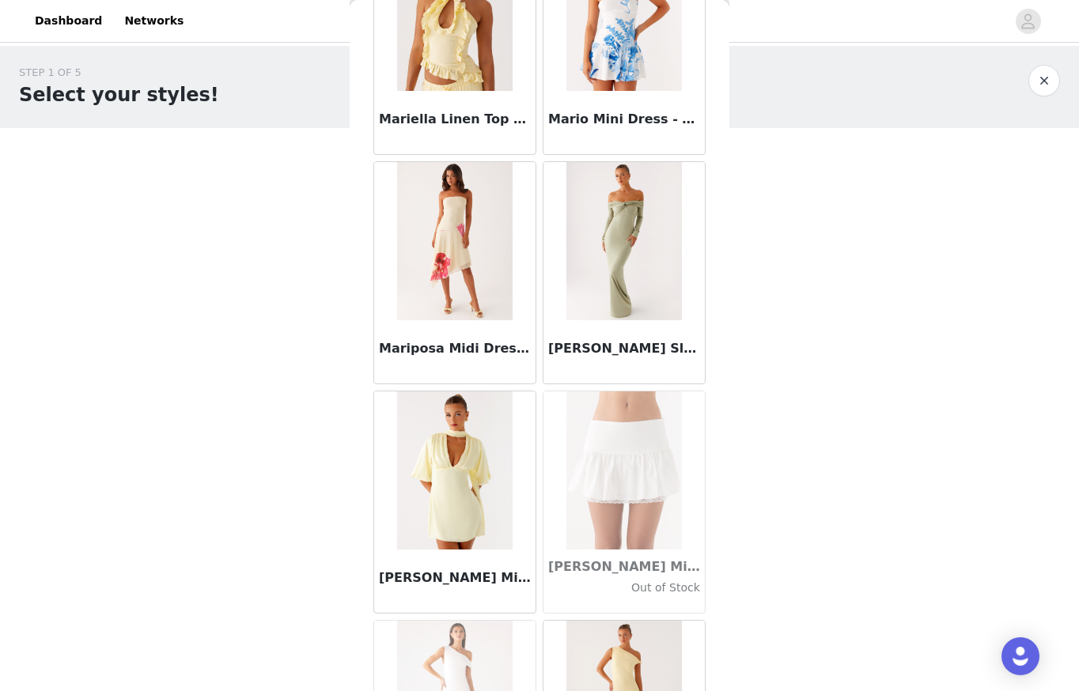
scroll to position [61299, 0]
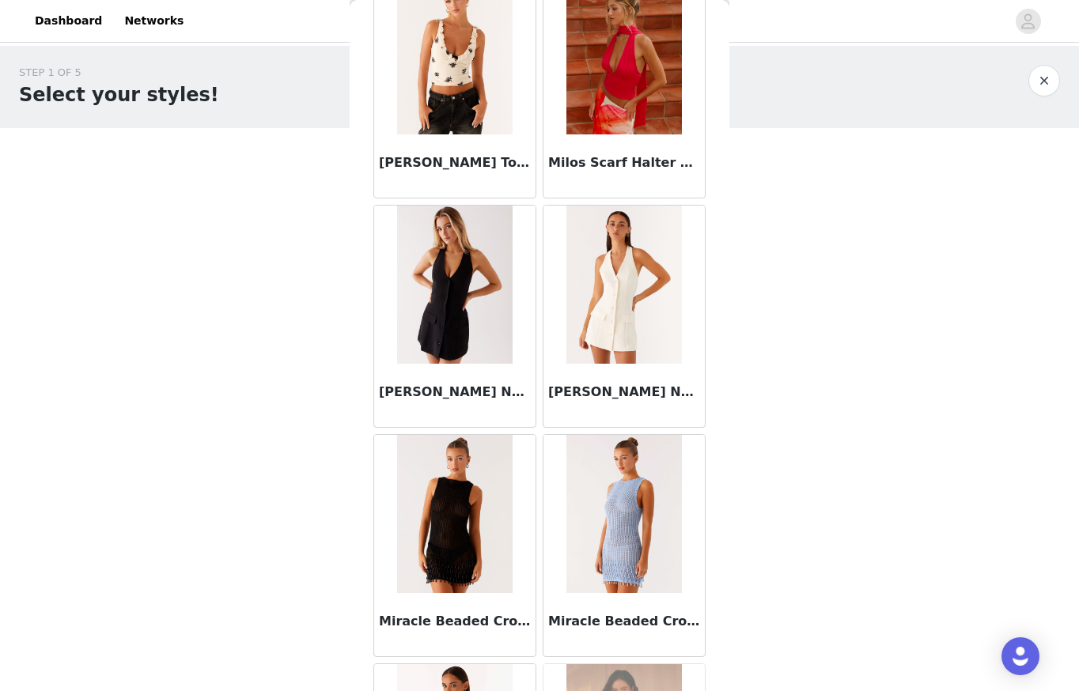
scroll to position [63590, 0]
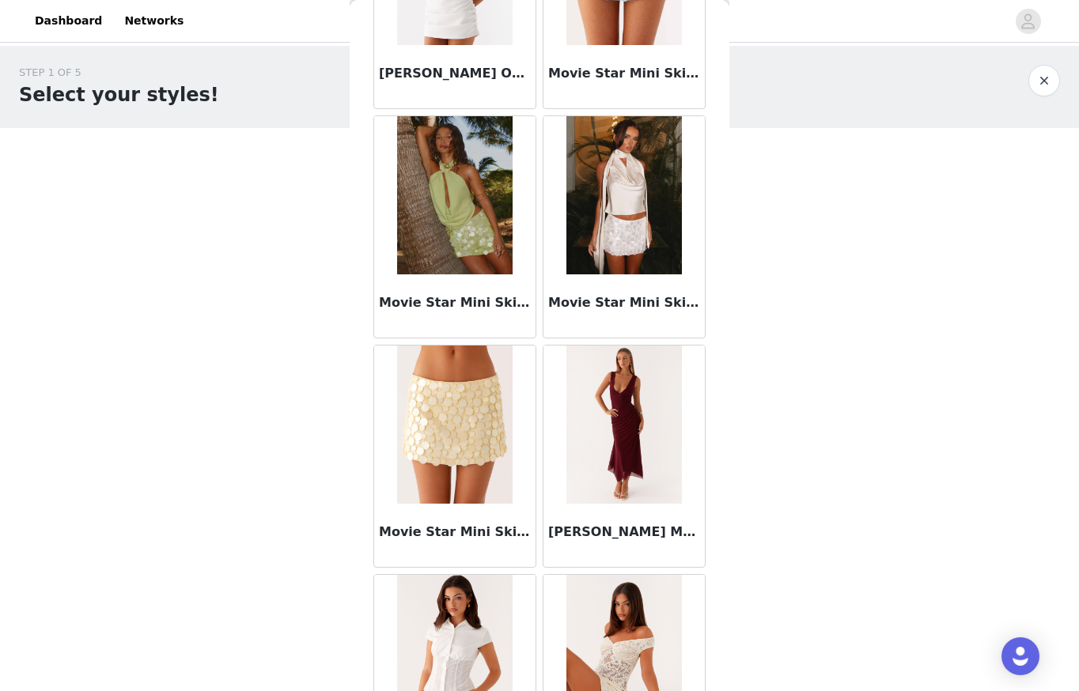
scroll to position [65881, 0]
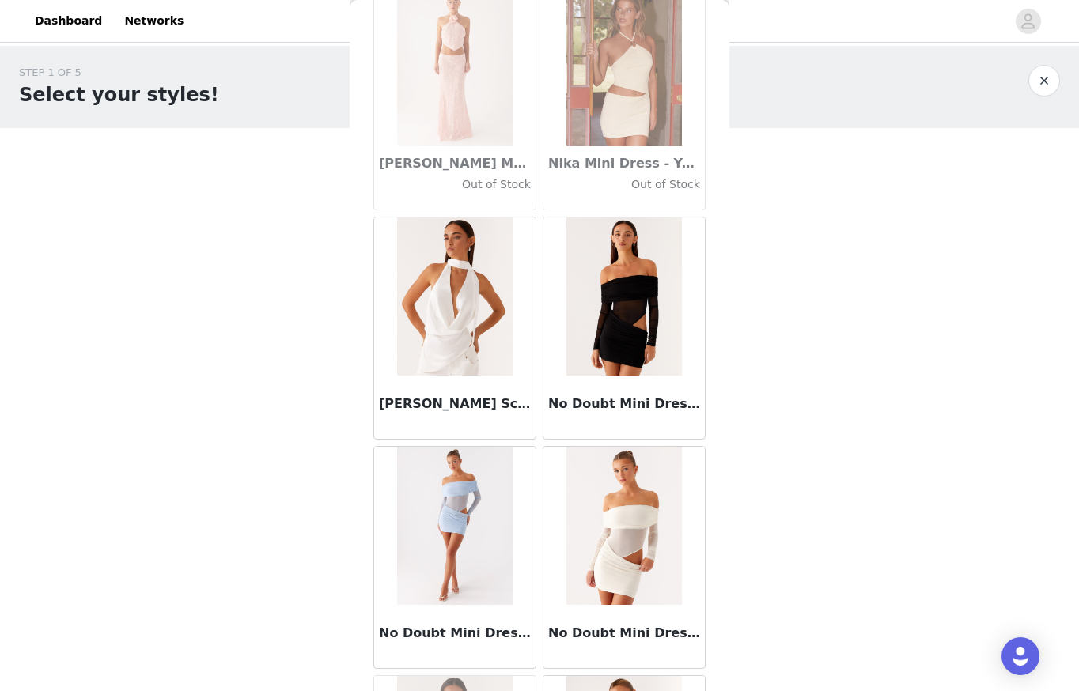
scroll to position [68172, 0]
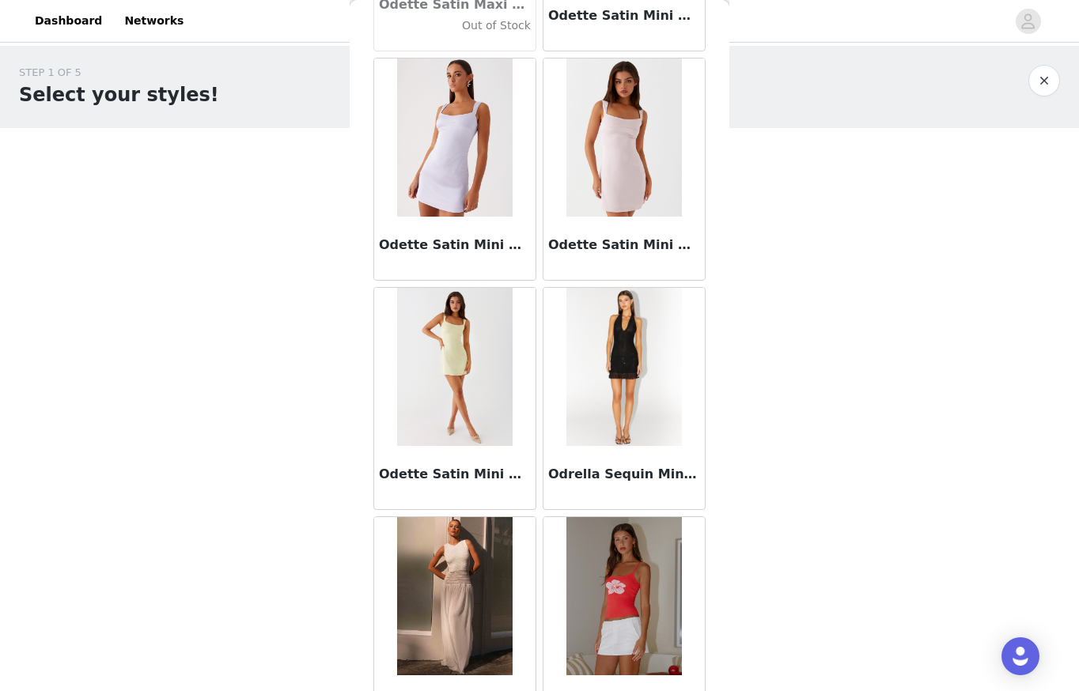
scroll to position [70464, 0]
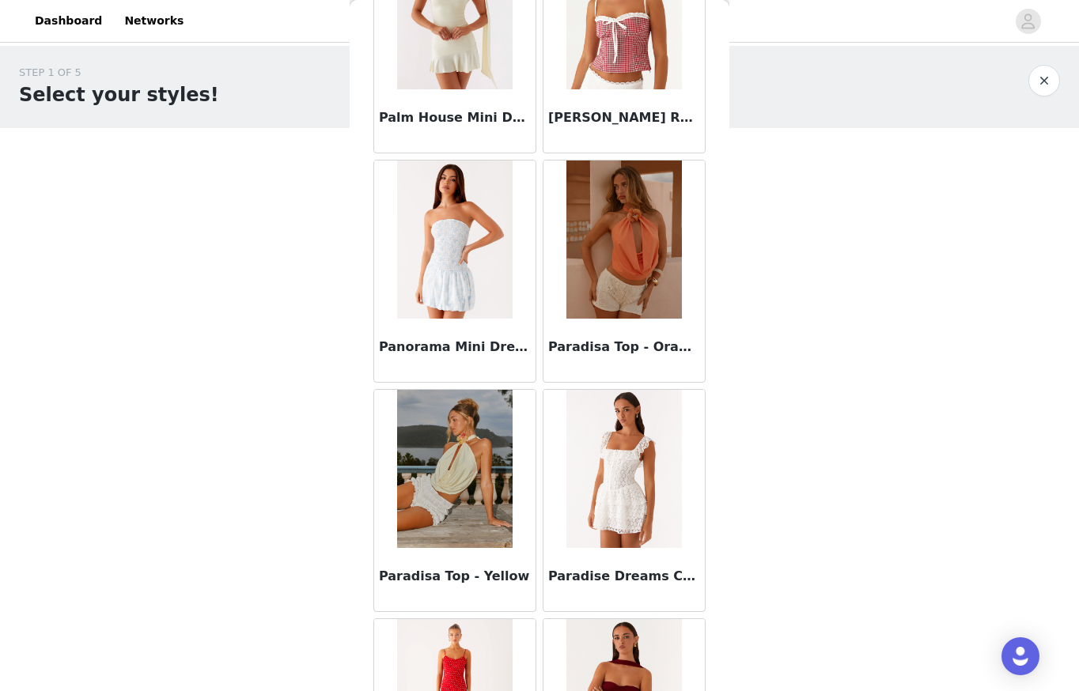
scroll to position [72755, 0]
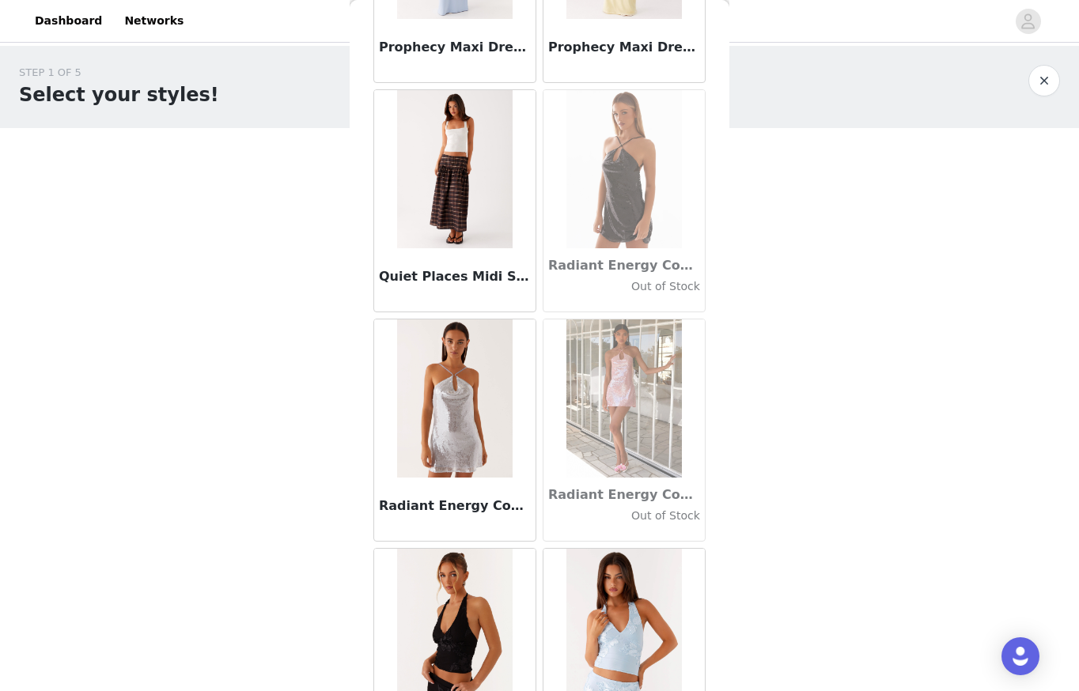
scroll to position [75046, 0]
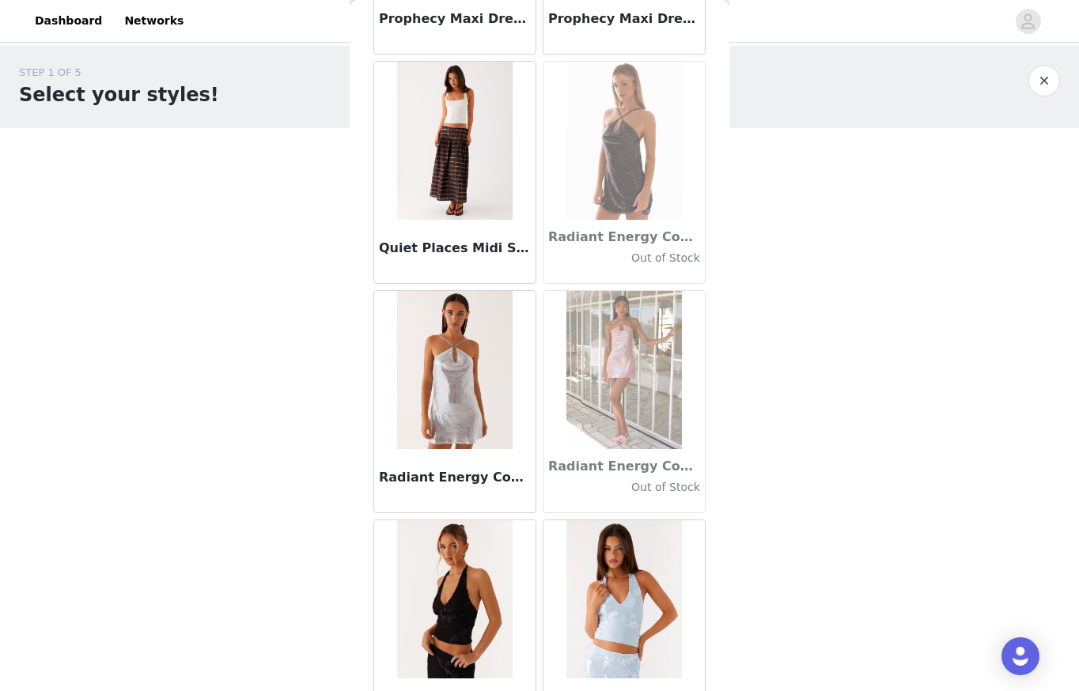
drag, startPoint x: 584, startPoint y: 661, endPoint x: 620, endPoint y: 638, distance: 43.0
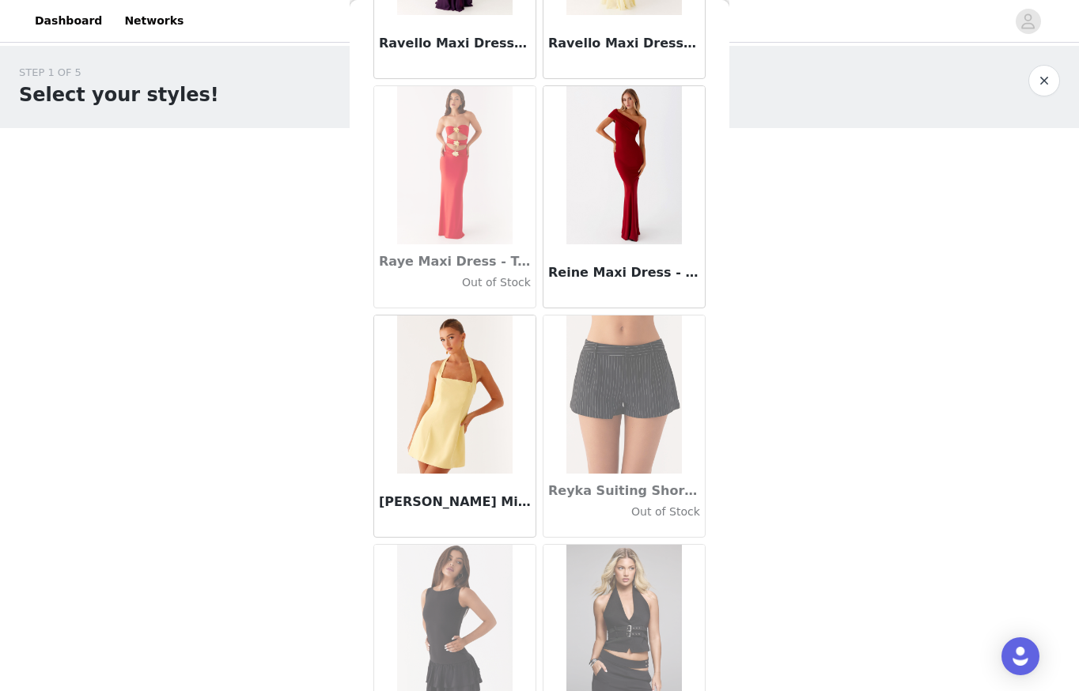
scroll to position [77337, 0]
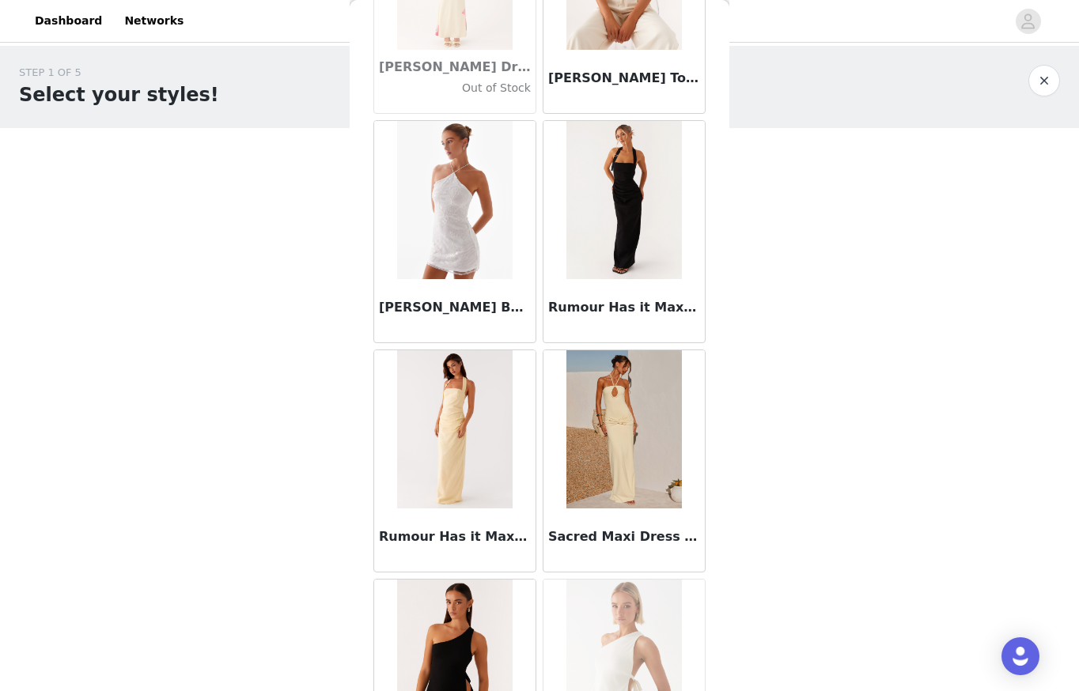
scroll to position [79629, 0]
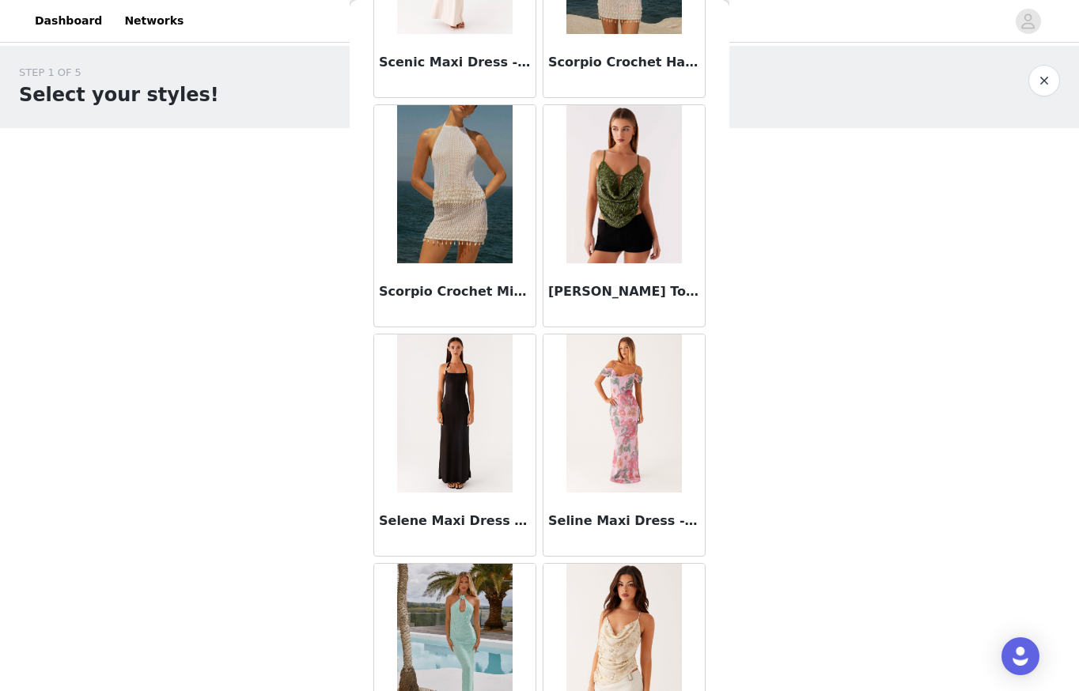
scroll to position [81920, 0]
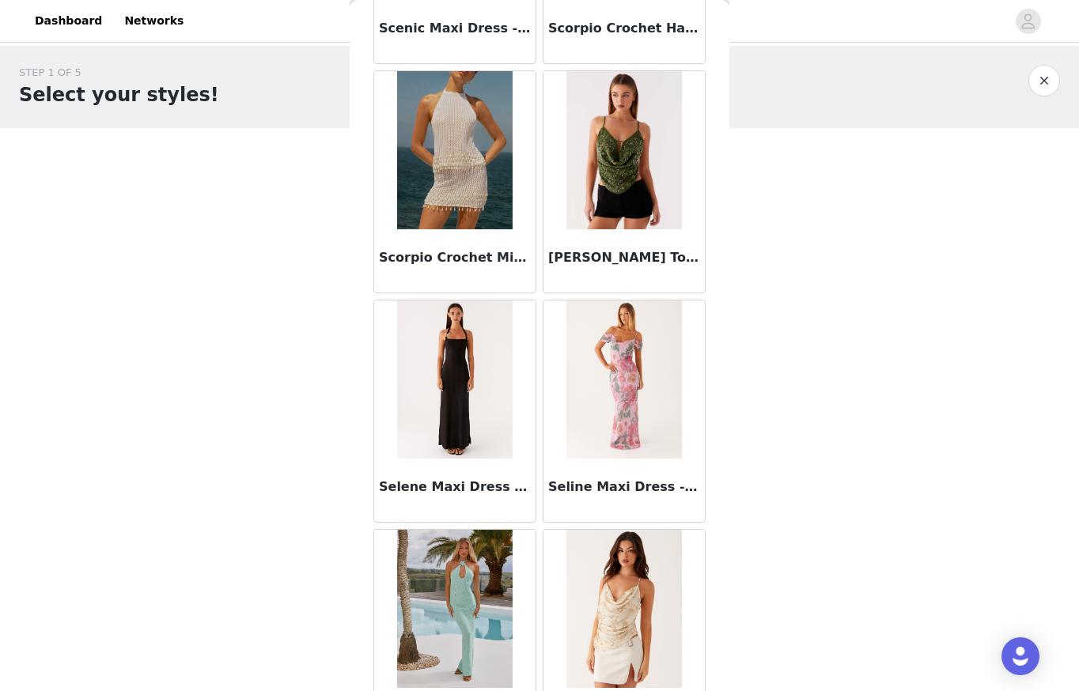
drag, startPoint x: 604, startPoint y: 661, endPoint x: 646, endPoint y: 633, distance: 50.7
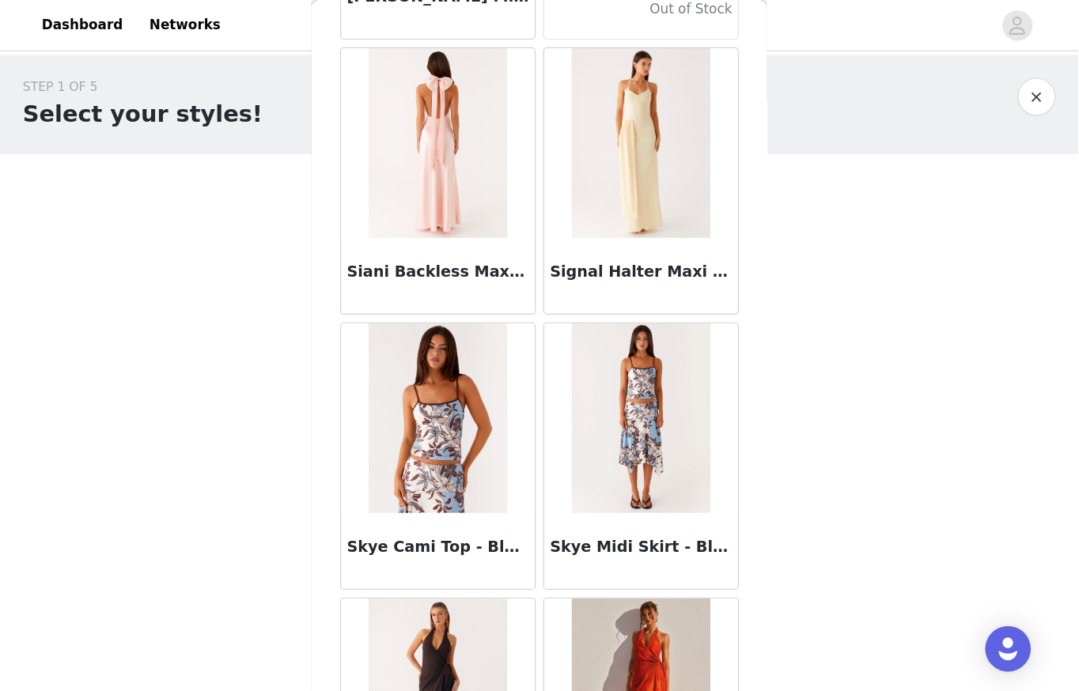
scroll to position [83328, 0]
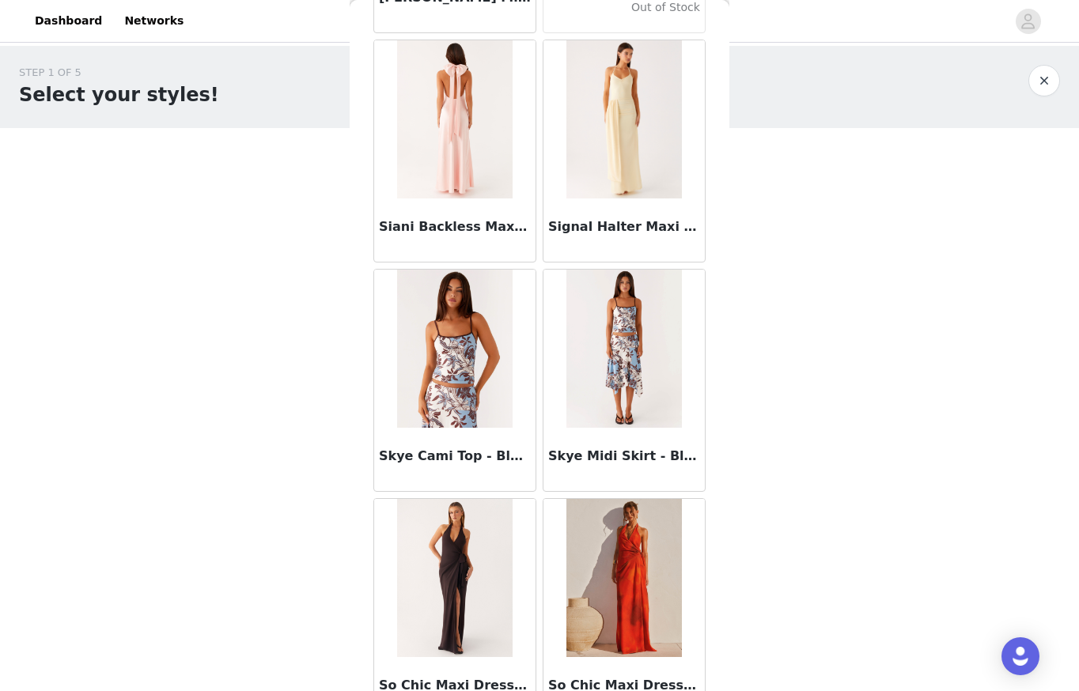
drag, startPoint x: 803, startPoint y: 400, endPoint x: 785, endPoint y: 396, distance: 18.8
click at [803, 399] on div "STEP 1 OF 5 Select your styles! Please note that the sizes are in AU Sizes 0/3 …" at bounding box center [539, 228] width 1079 height 365
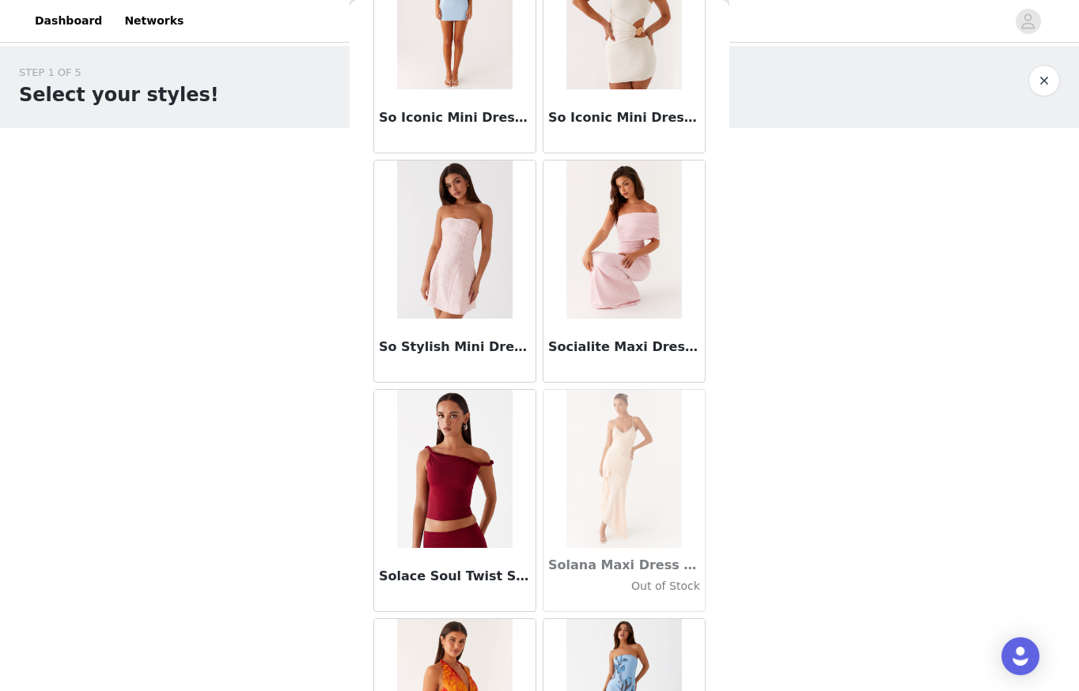
scroll to position [84211, 0]
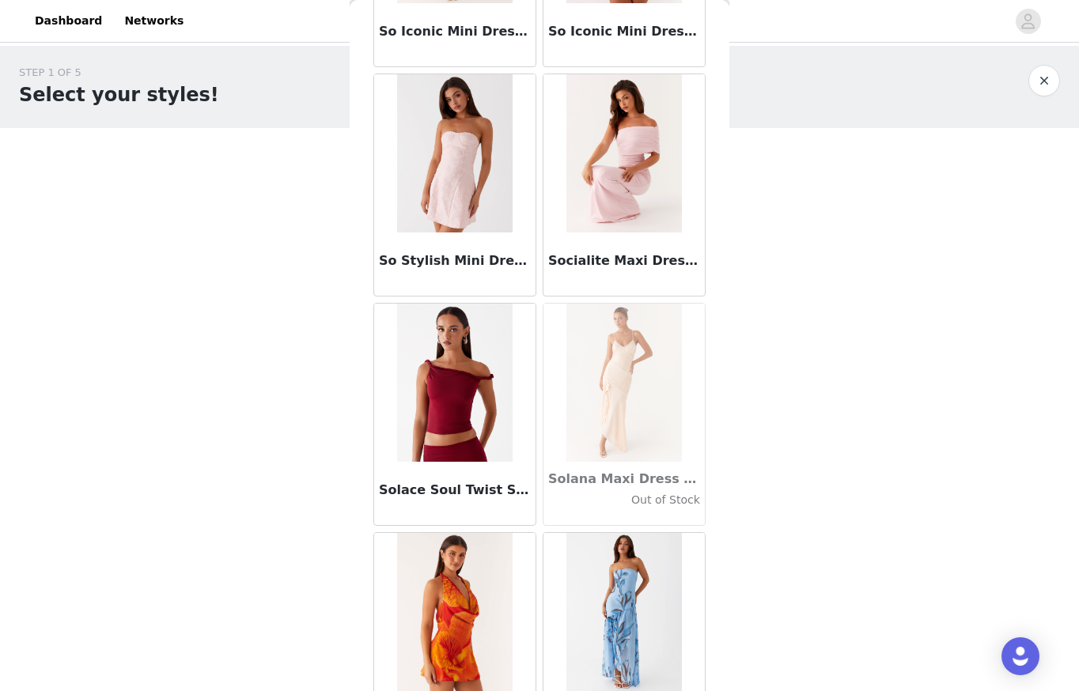
drag, startPoint x: 626, startPoint y: 664, endPoint x: 785, endPoint y: 525, distance: 211.4
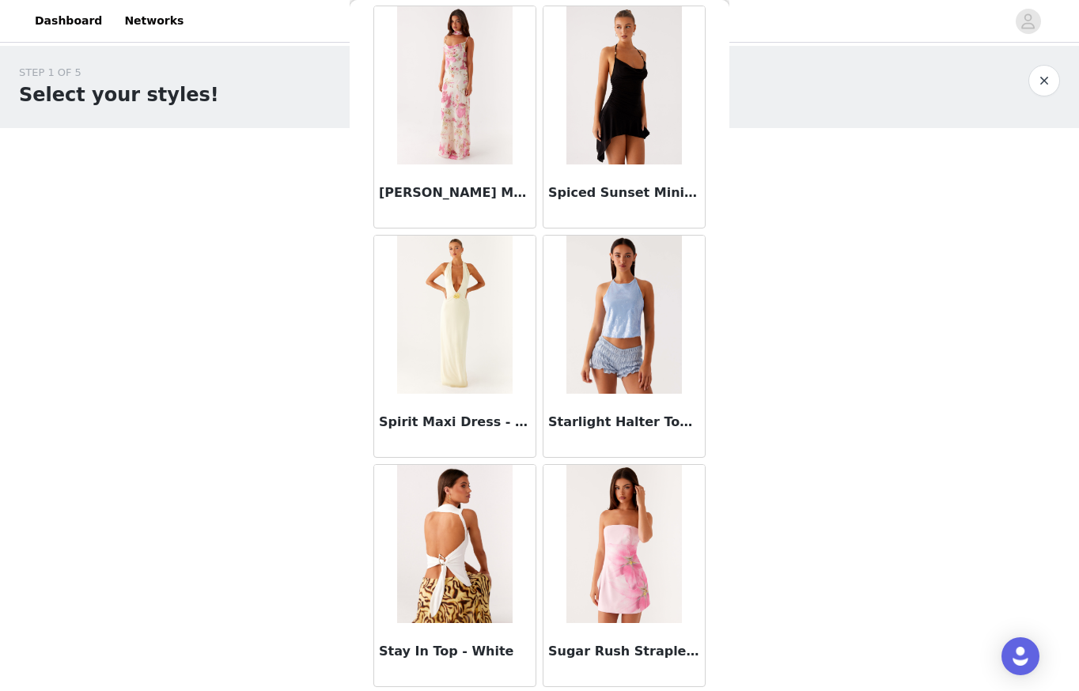
scroll to position [86503, 0]
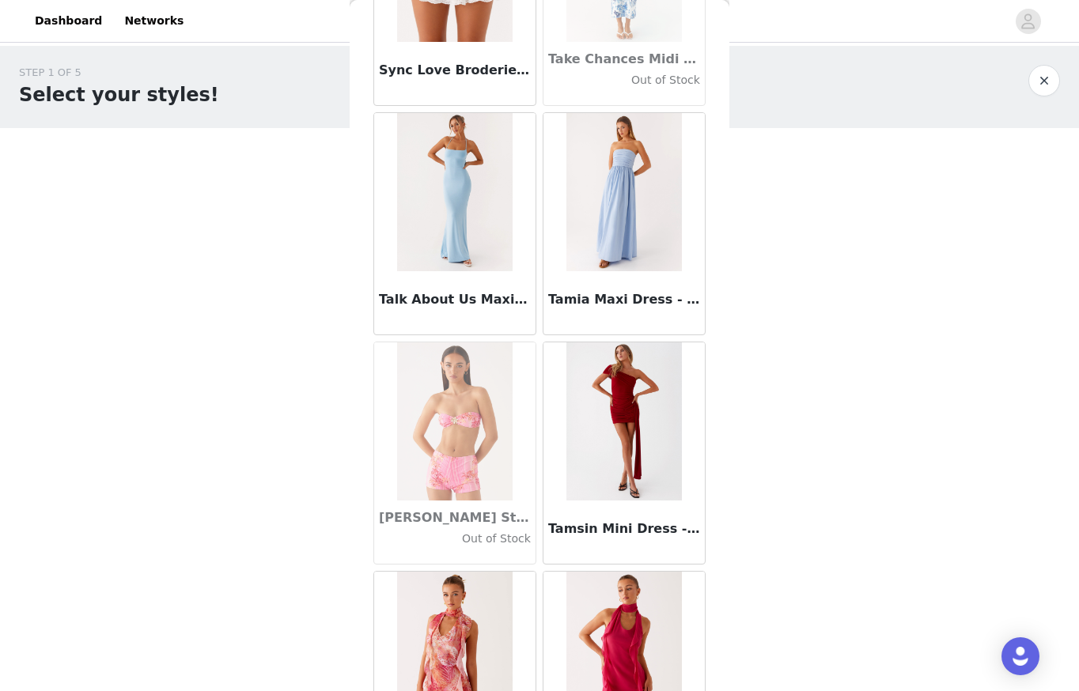
scroll to position [88794, 0]
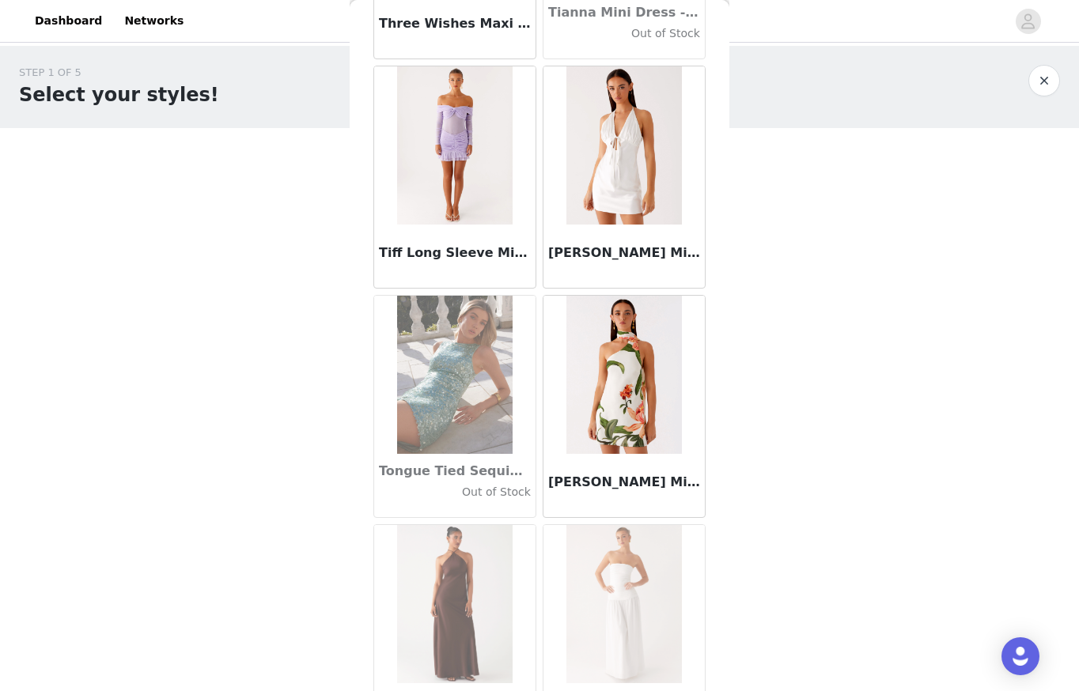
scroll to position [91085, 0]
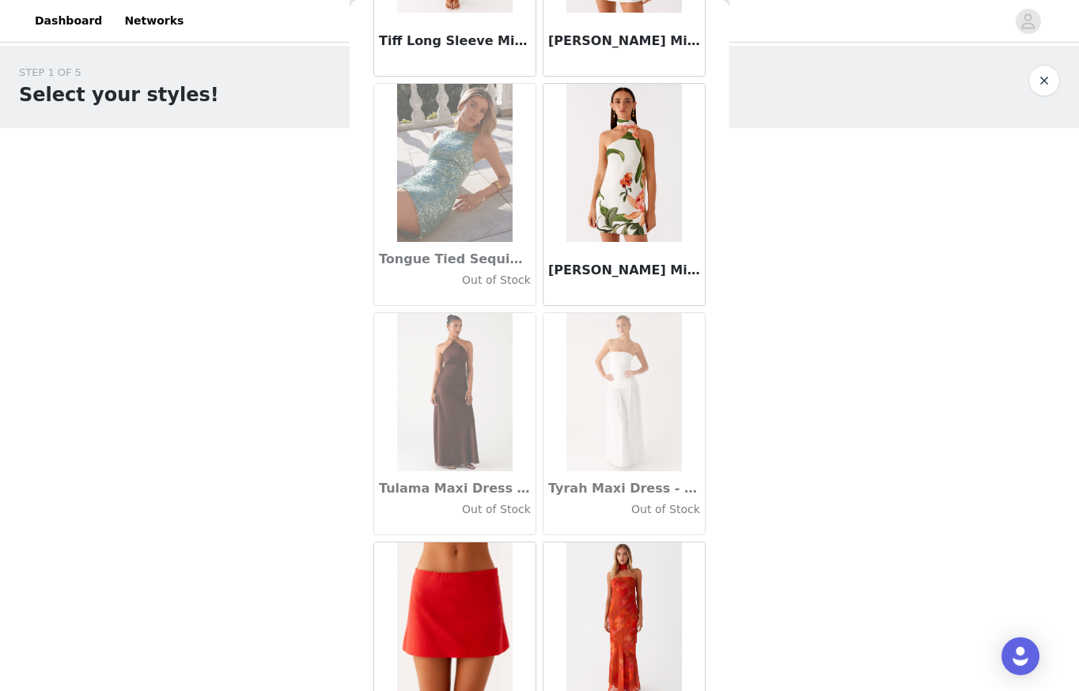
drag, startPoint x: 596, startPoint y: 668, endPoint x: 703, endPoint y: 576, distance: 140.8
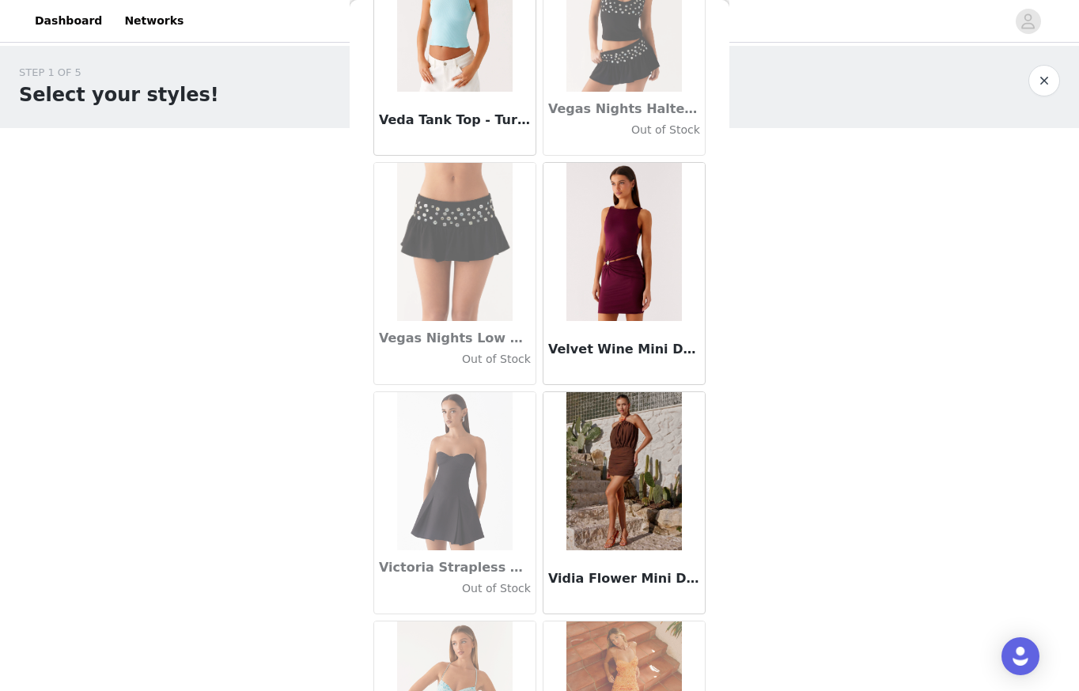
scroll to position [93376, 0]
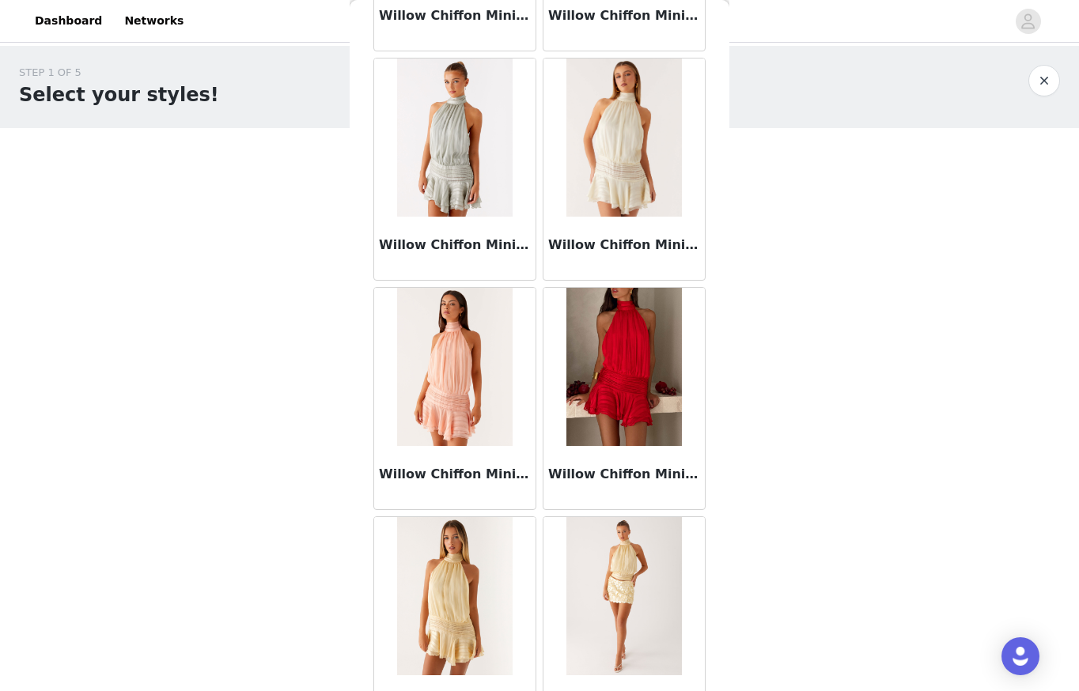
scroll to position [95668, 0]
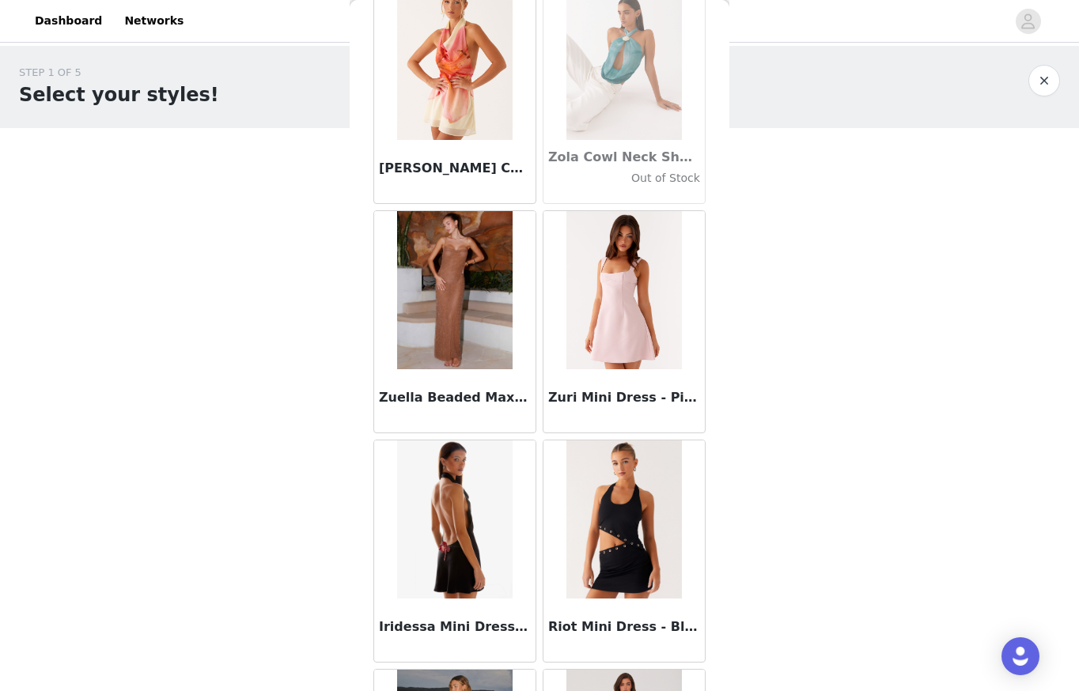
scroll to position [97959, 0]
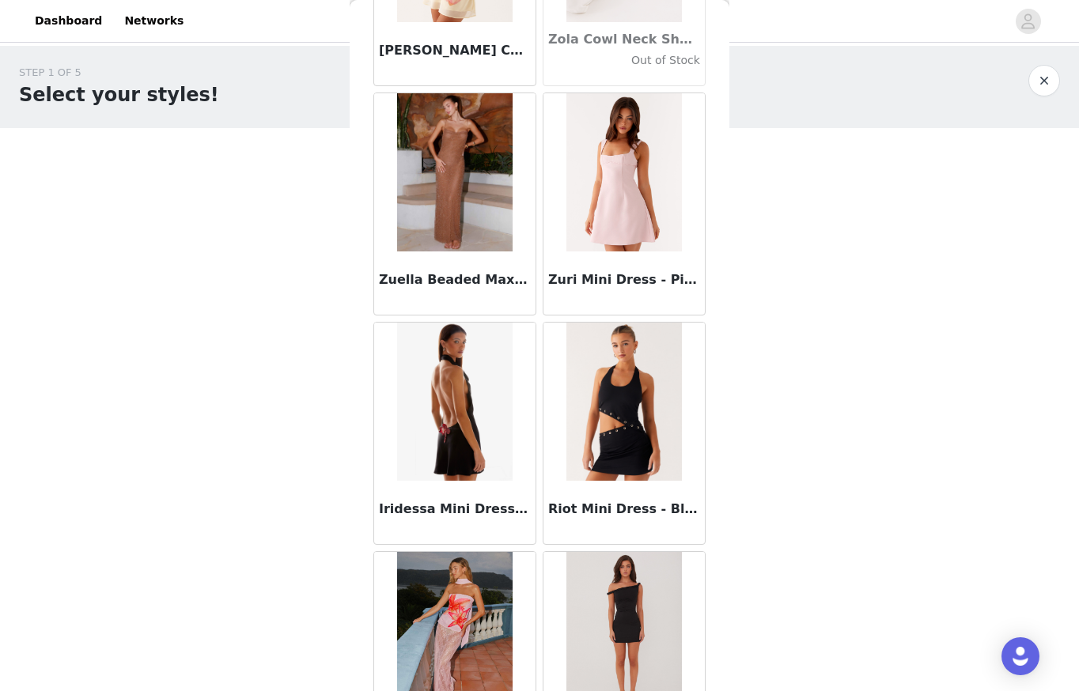
drag, startPoint x: 576, startPoint y: 663, endPoint x: 690, endPoint y: 601, distance: 129.9
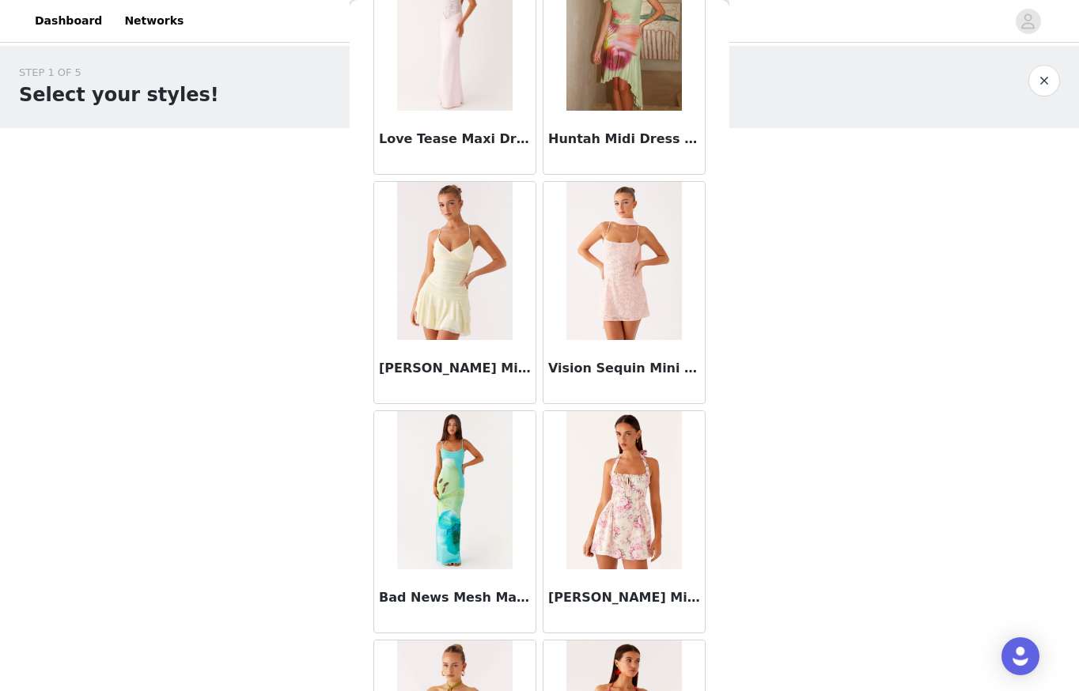
scroll to position [100250, 0]
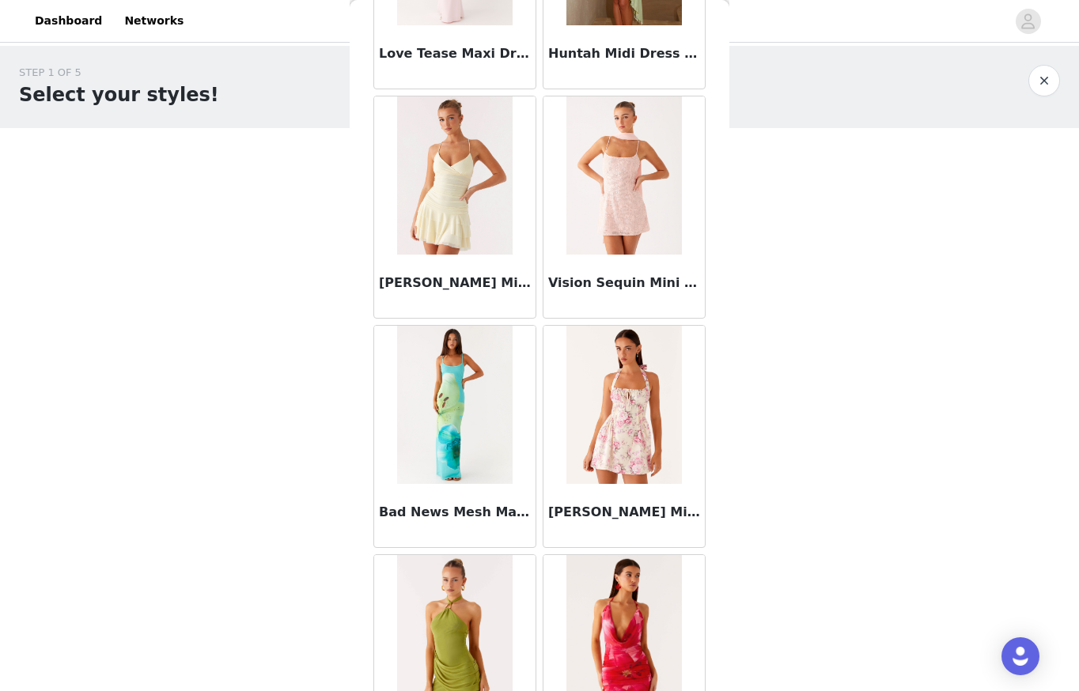
drag, startPoint x: 580, startPoint y: 673, endPoint x: 688, endPoint y: 587, distance: 138.0
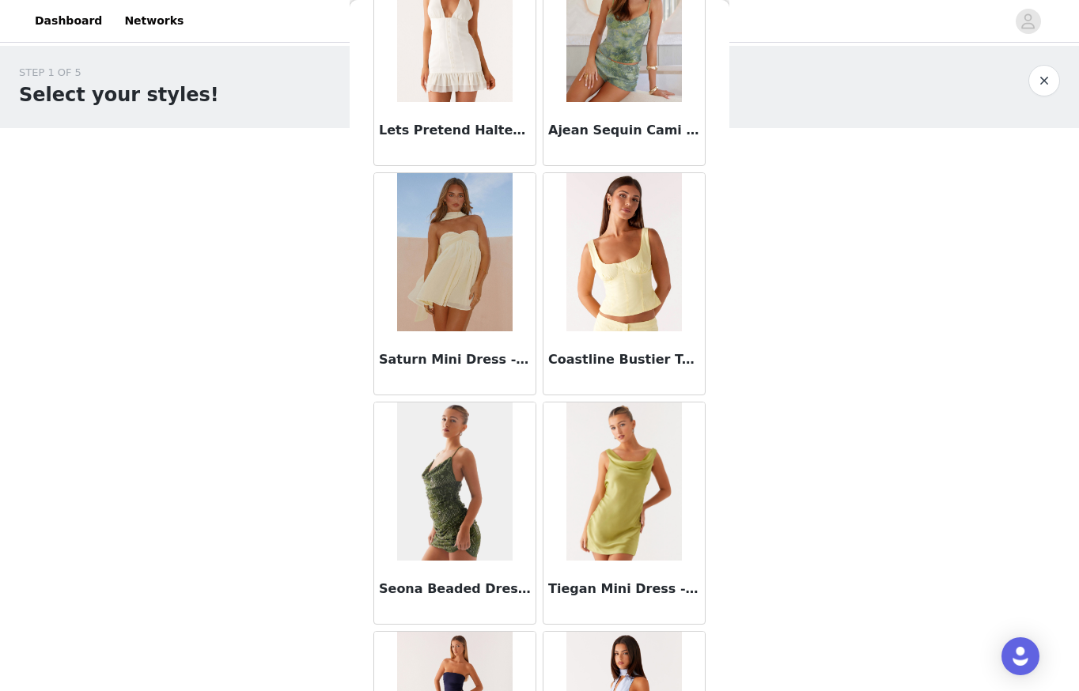
scroll to position [102541, 0]
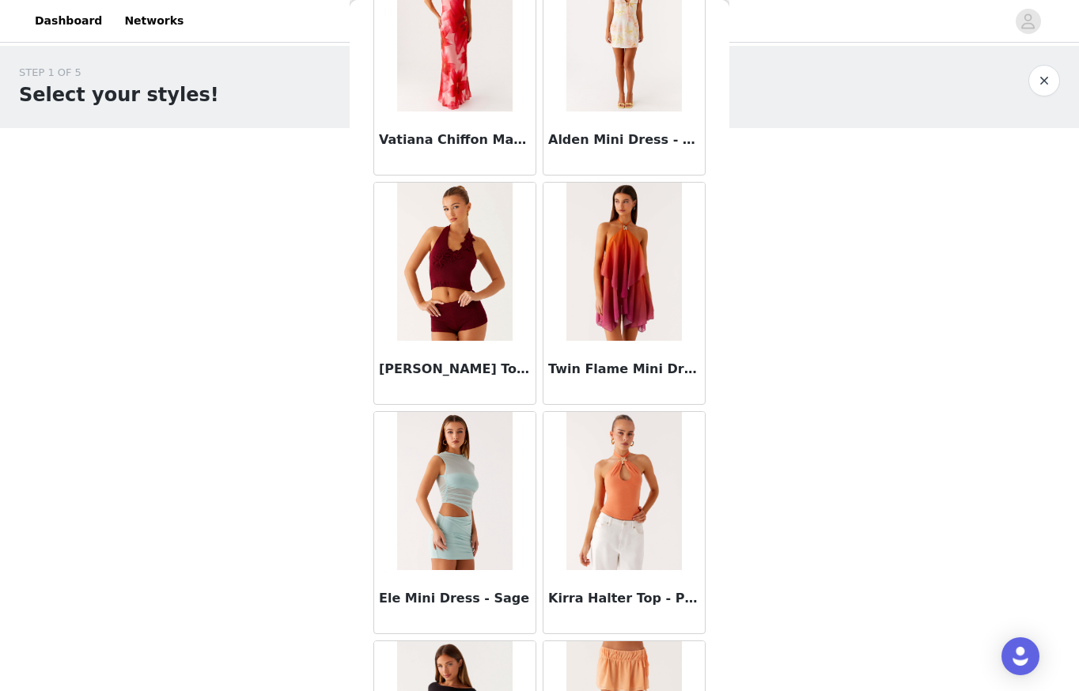
scroll to position [104833, 0]
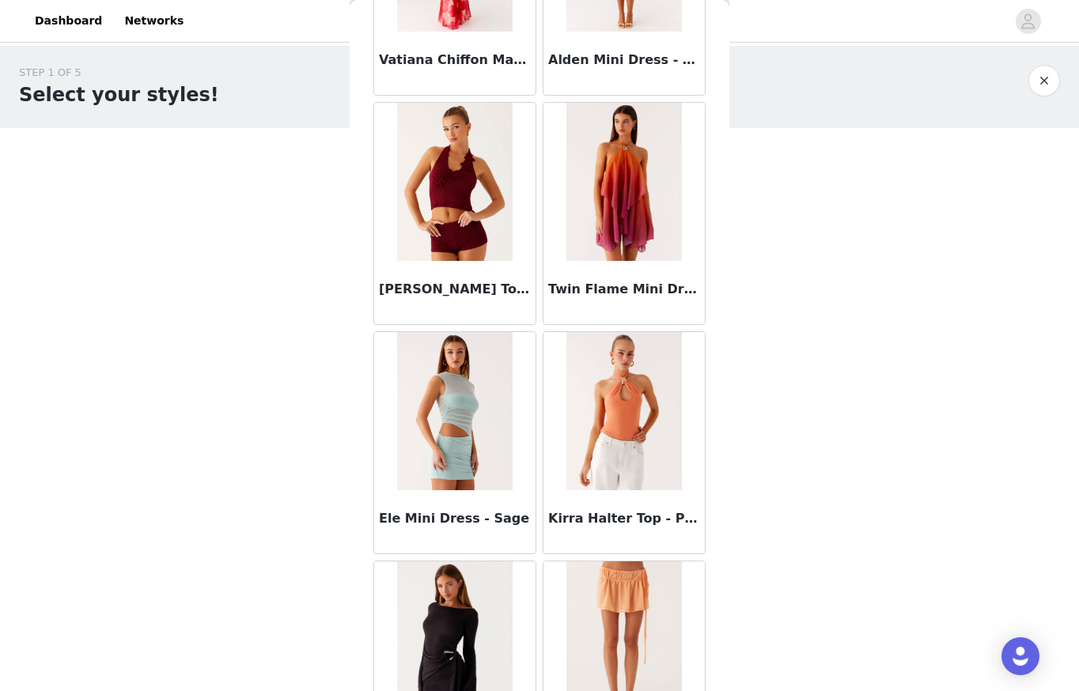
drag, startPoint x: 628, startPoint y: 668, endPoint x: 732, endPoint y: 611, distance: 118.3
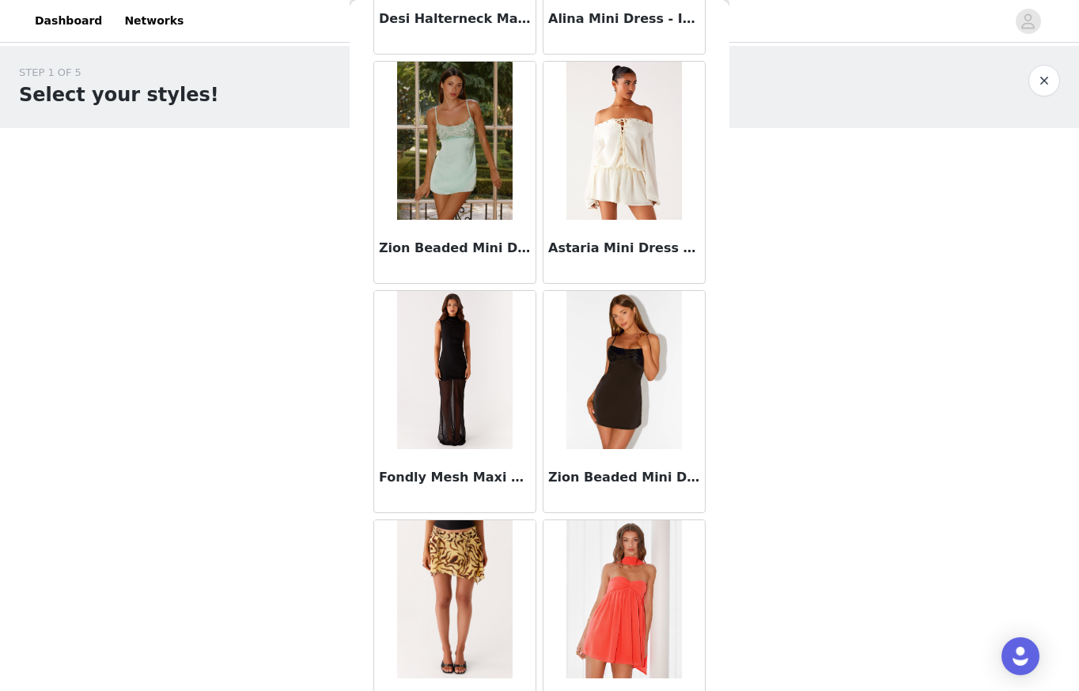
scroll to position [107124, 0]
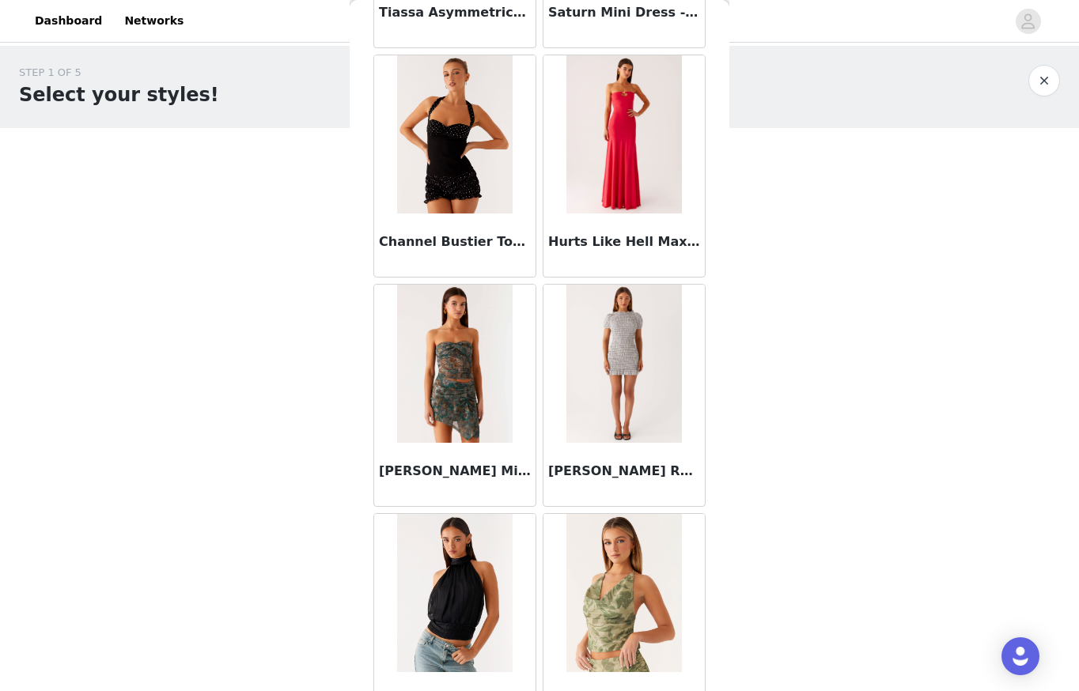
scroll to position [108219, 0]
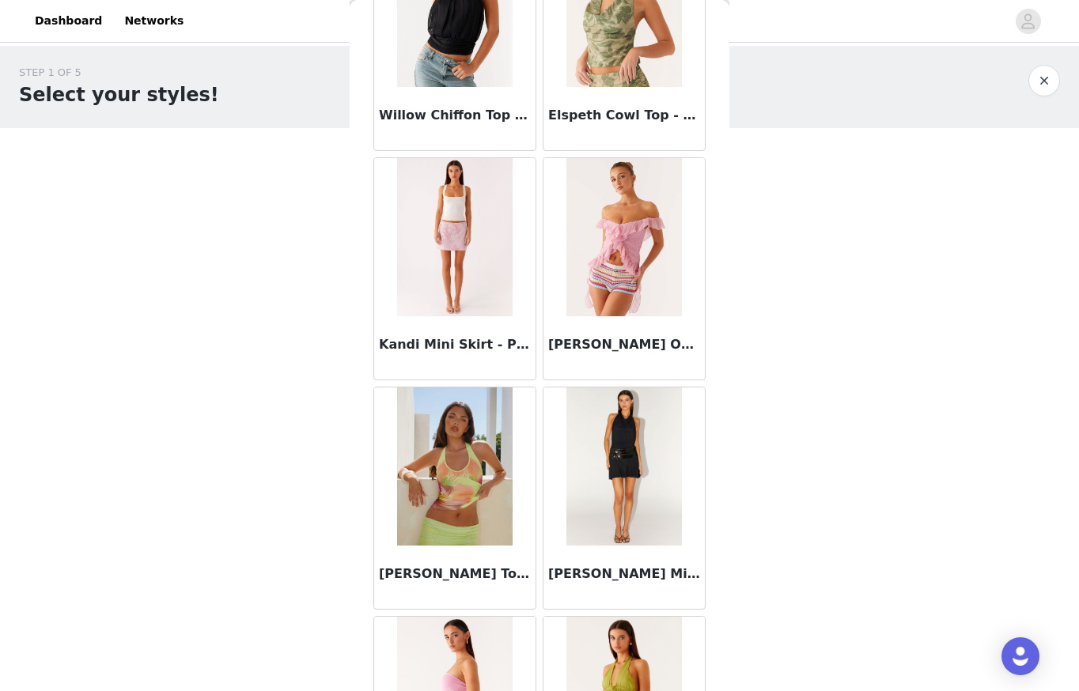
click at [634, 388] on img at bounding box center [623, 467] width 115 height 158
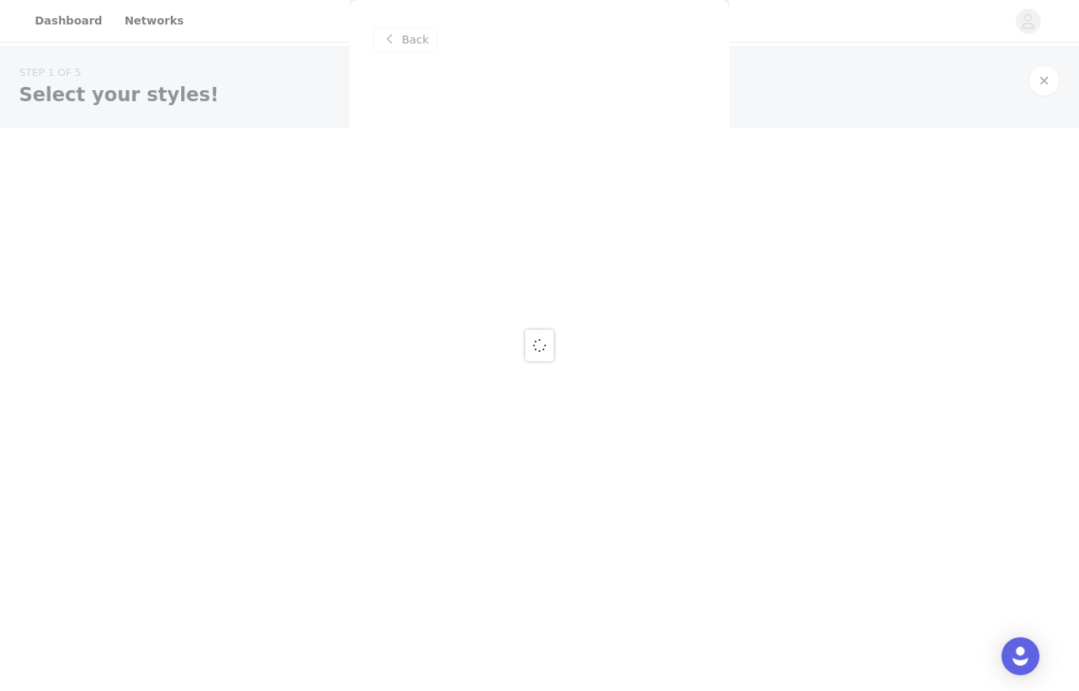
scroll to position [0, 0]
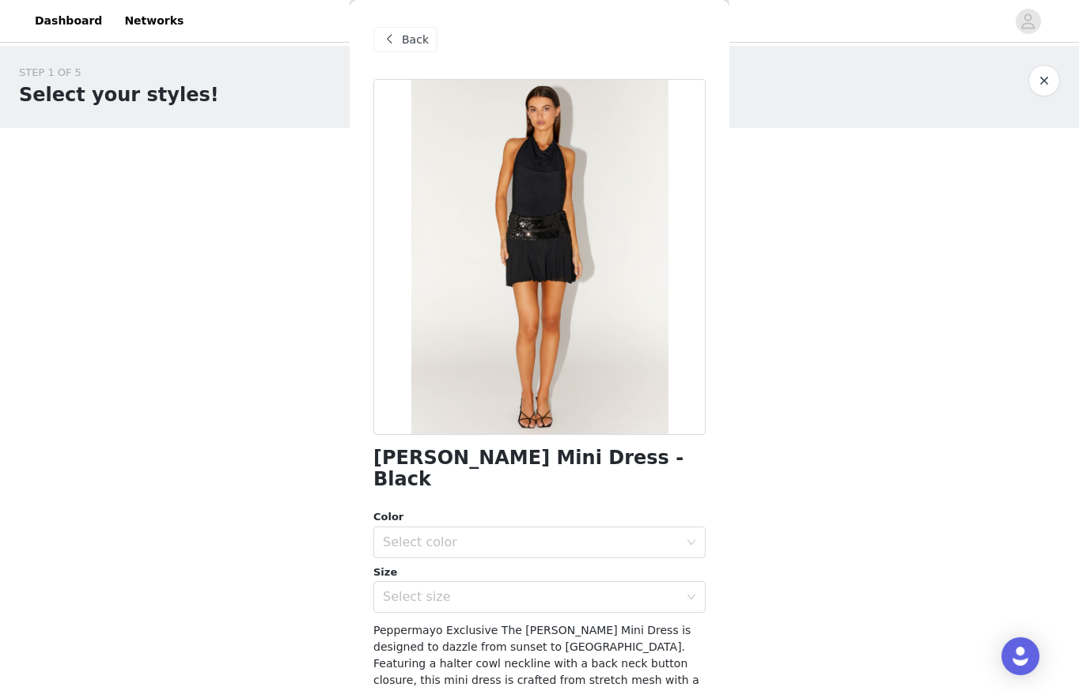
click at [416, 43] on span "Back" at bounding box center [415, 40] width 27 height 17
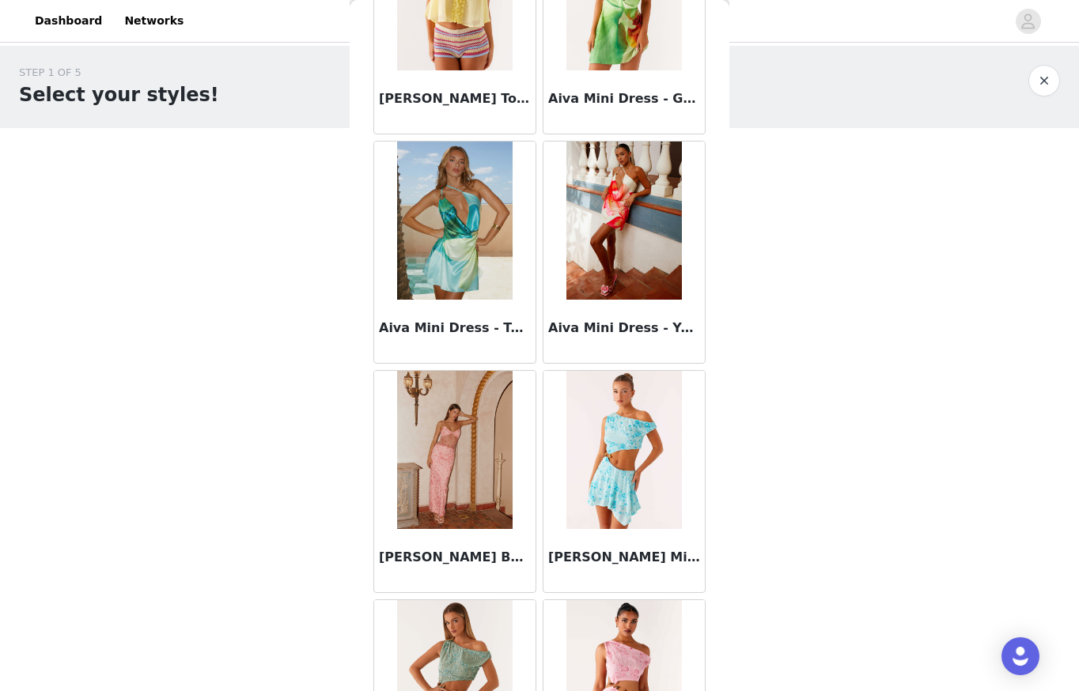
scroll to position [1089, 0]
